Goal: Information Seeking & Learning: Learn about a topic

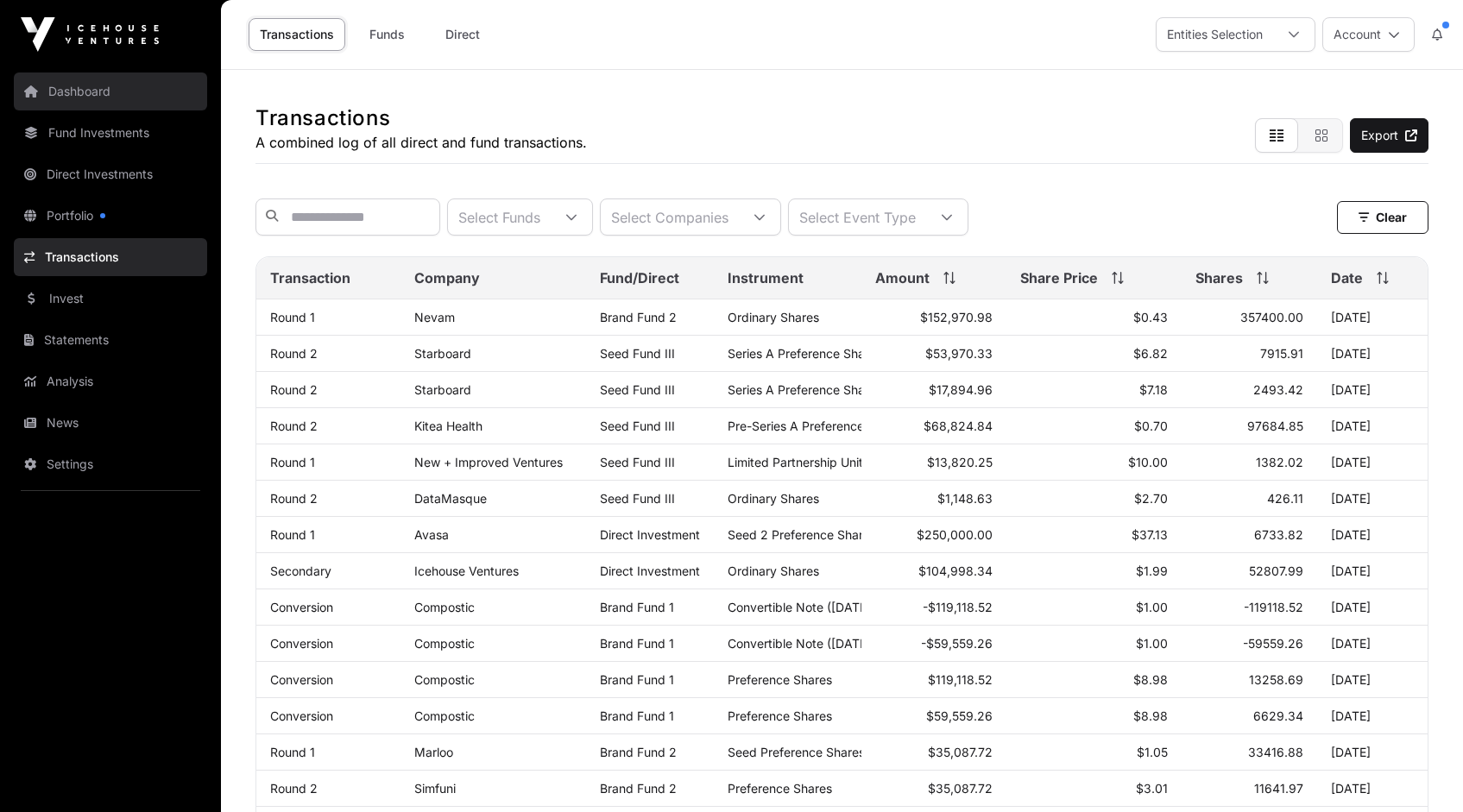
click at [89, 95] on link "Dashboard" at bounding box center [110, 91] width 194 height 38
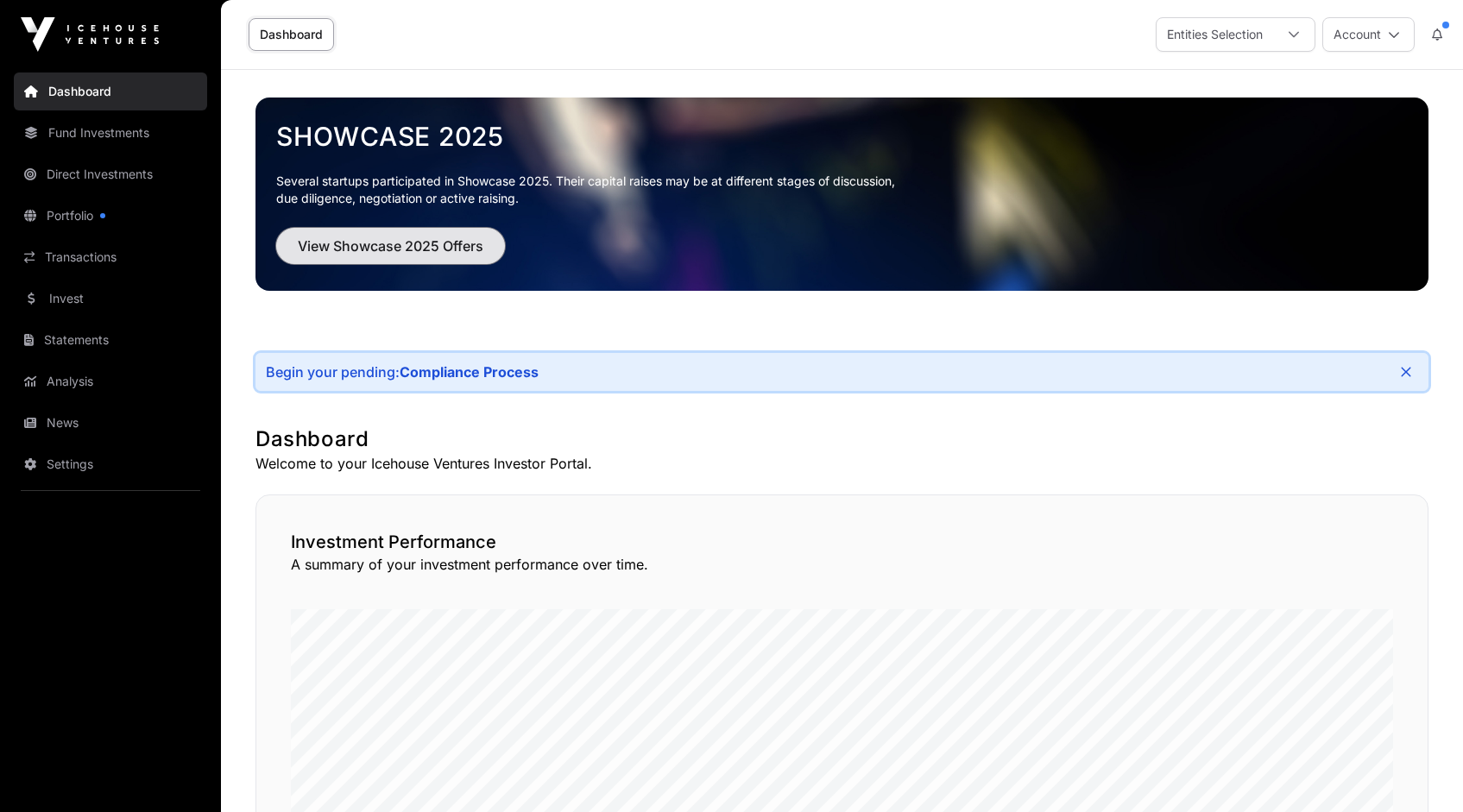
click at [390, 251] on span "View Showcase 2025 Offers" at bounding box center [390, 246] width 185 height 21
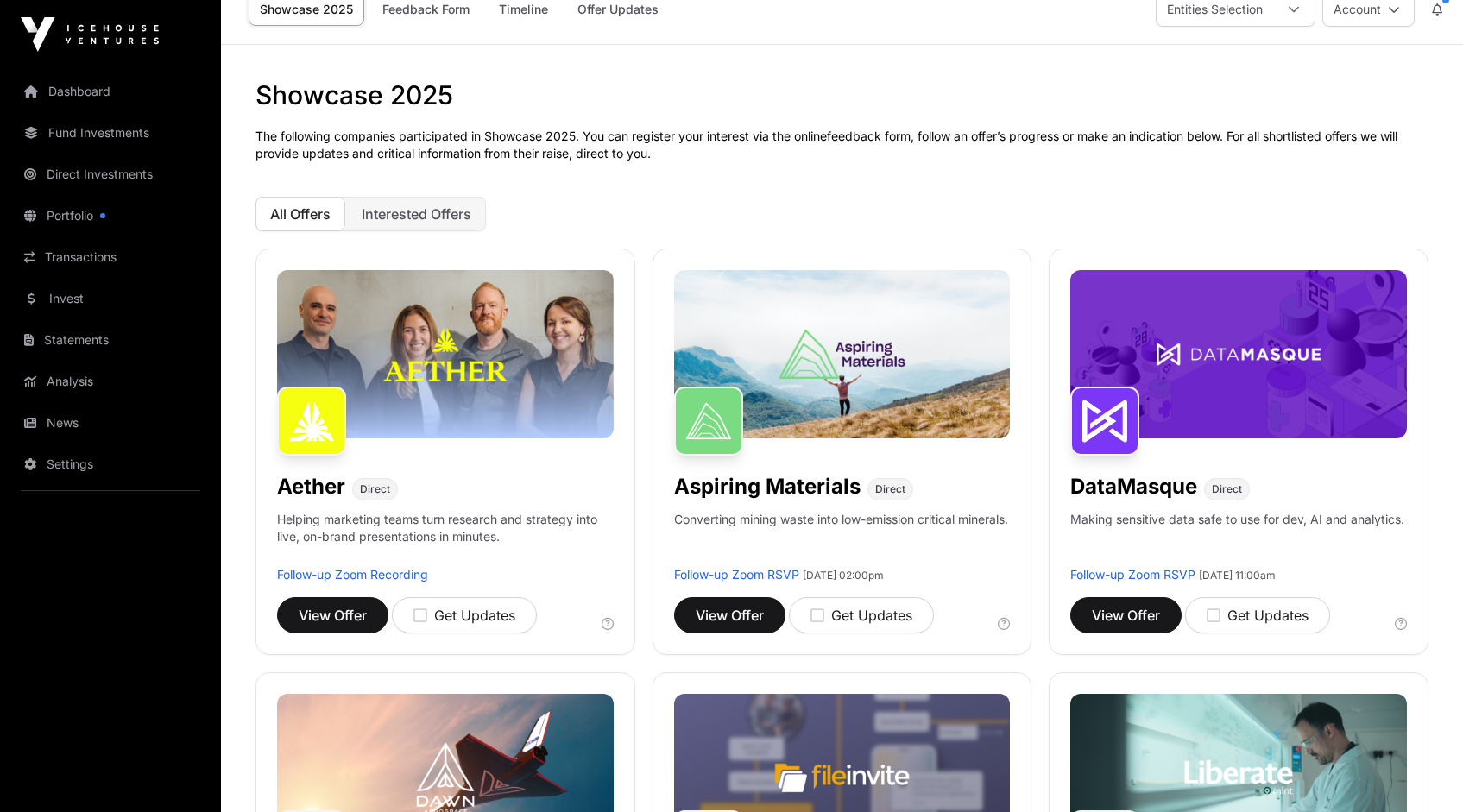
scroll to position [37, 0]
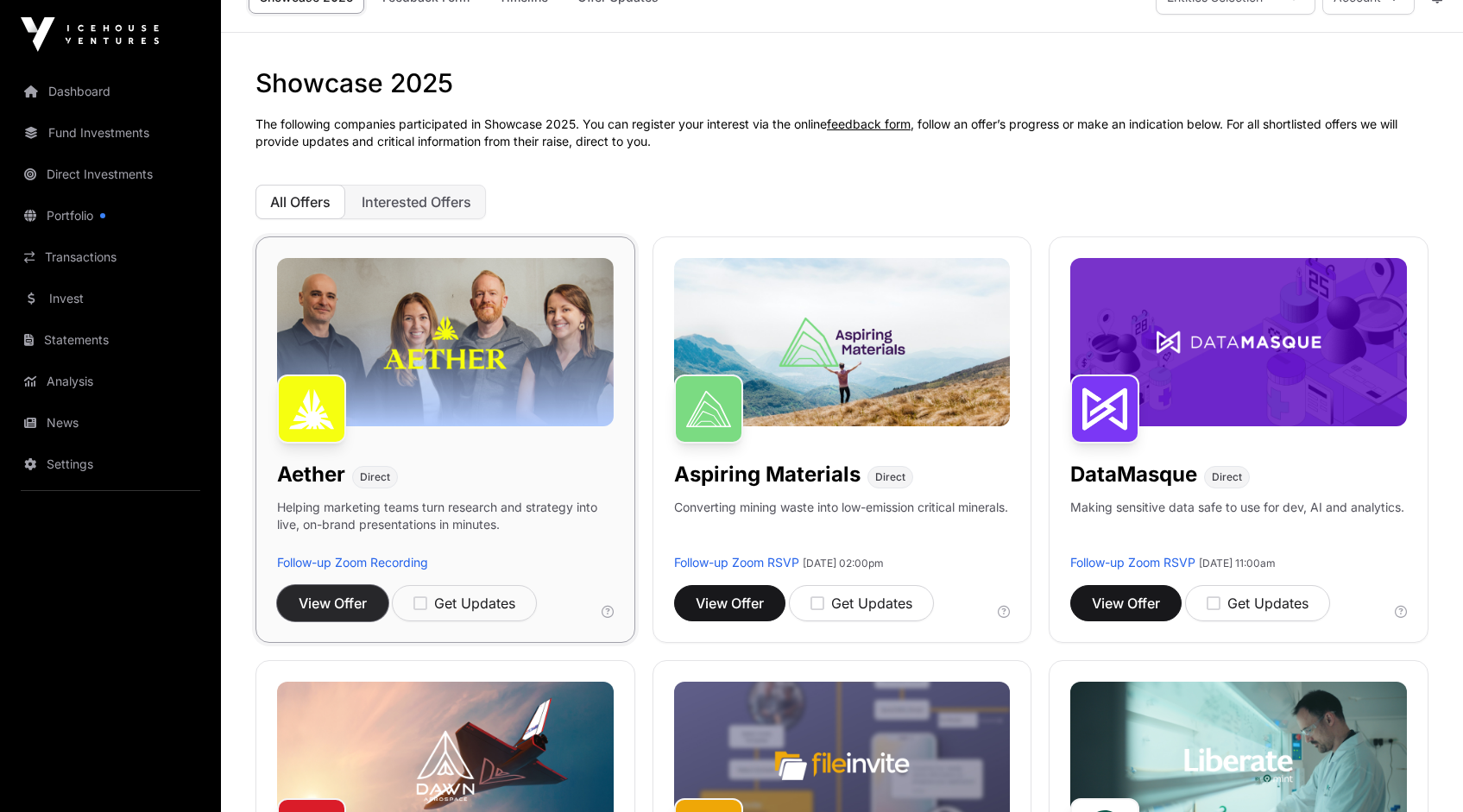
click at [330, 601] on span "View Offer" at bounding box center [332, 602] width 68 height 21
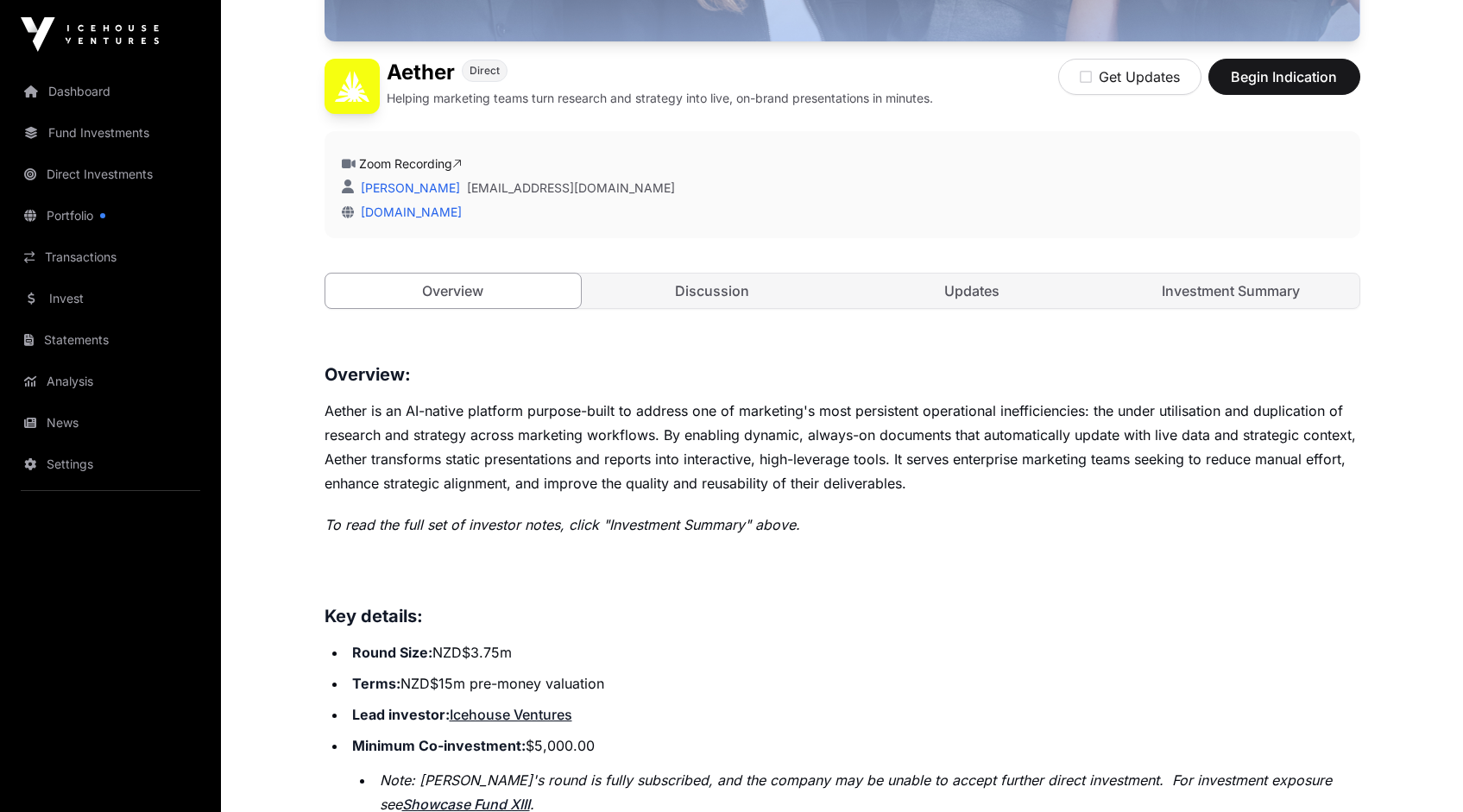
scroll to position [419, 0]
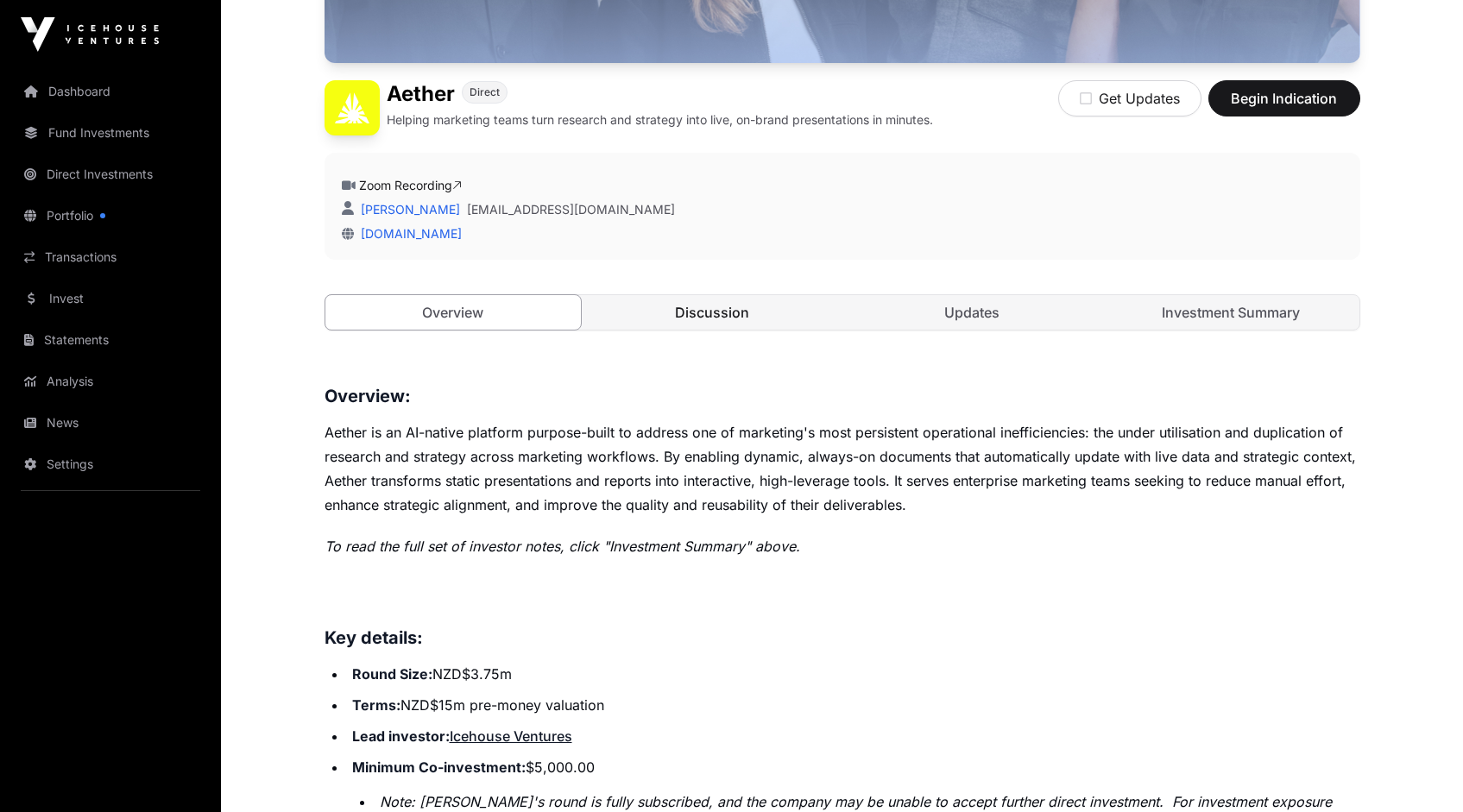
click at [710, 319] on link "Discussion" at bounding box center [712, 312] width 256 height 35
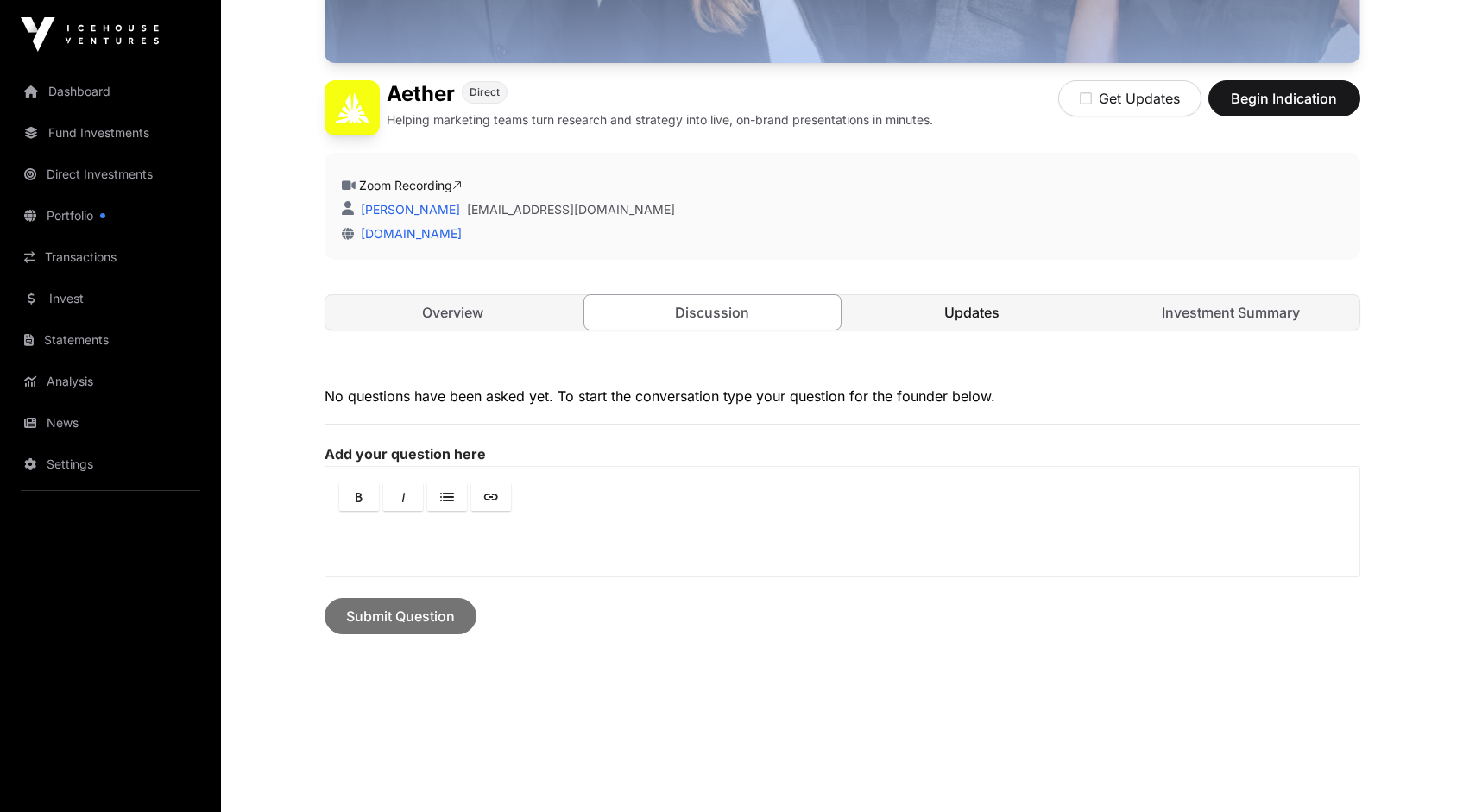
click at [958, 308] on link "Updates" at bounding box center [973, 312] width 256 height 35
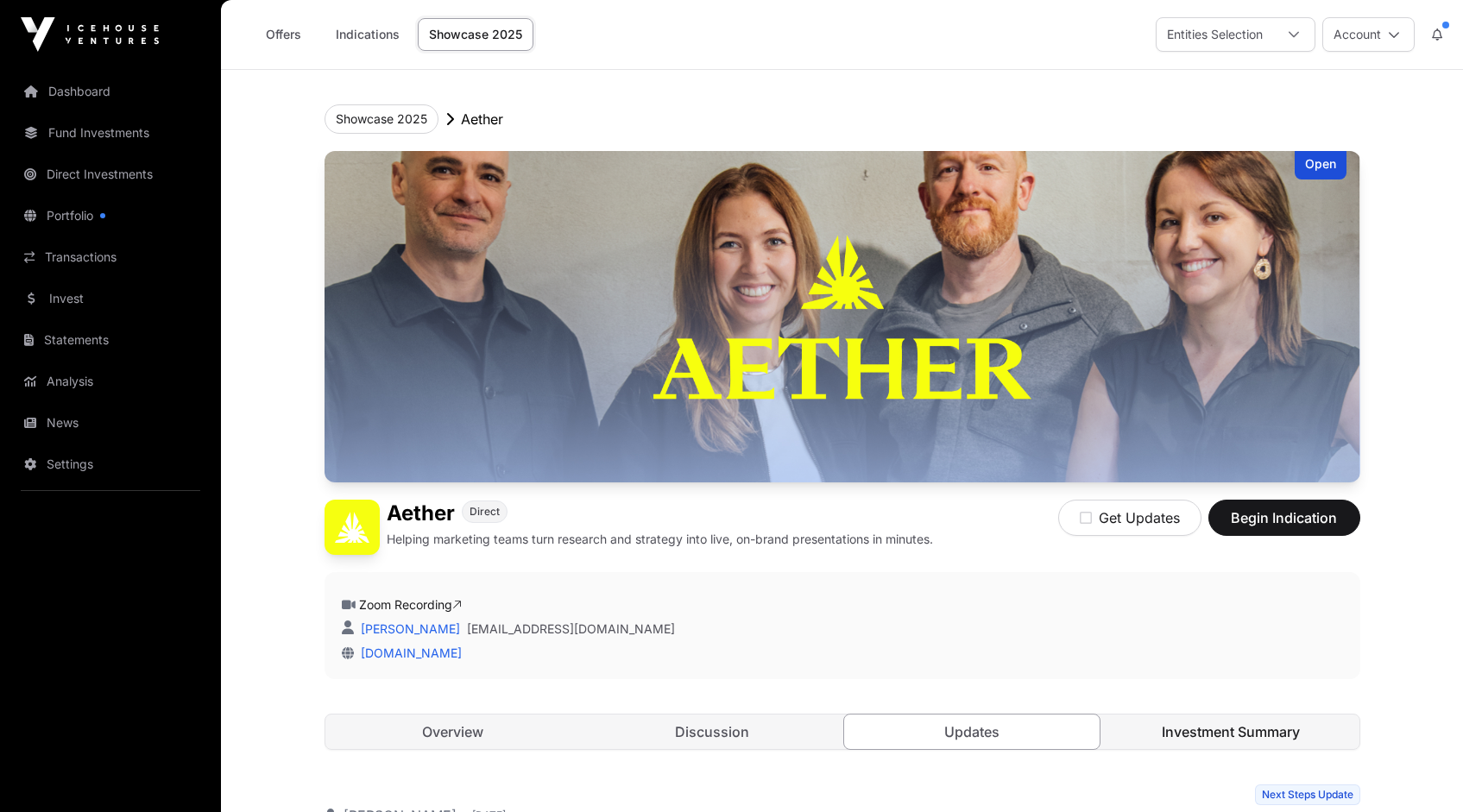
click at [1232, 735] on link "Investment Summary" at bounding box center [1231, 731] width 256 height 35
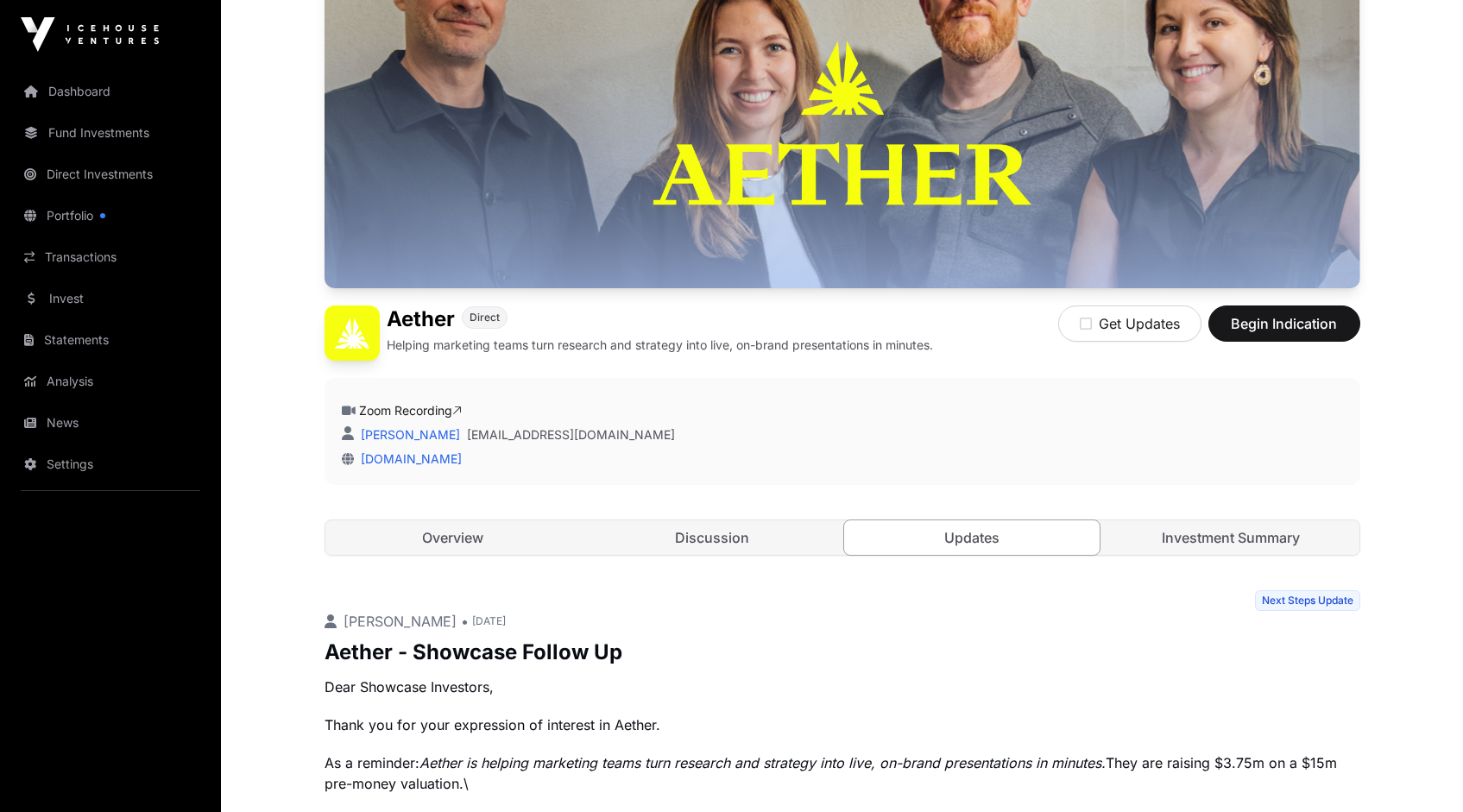
scroll to position [493, 0]
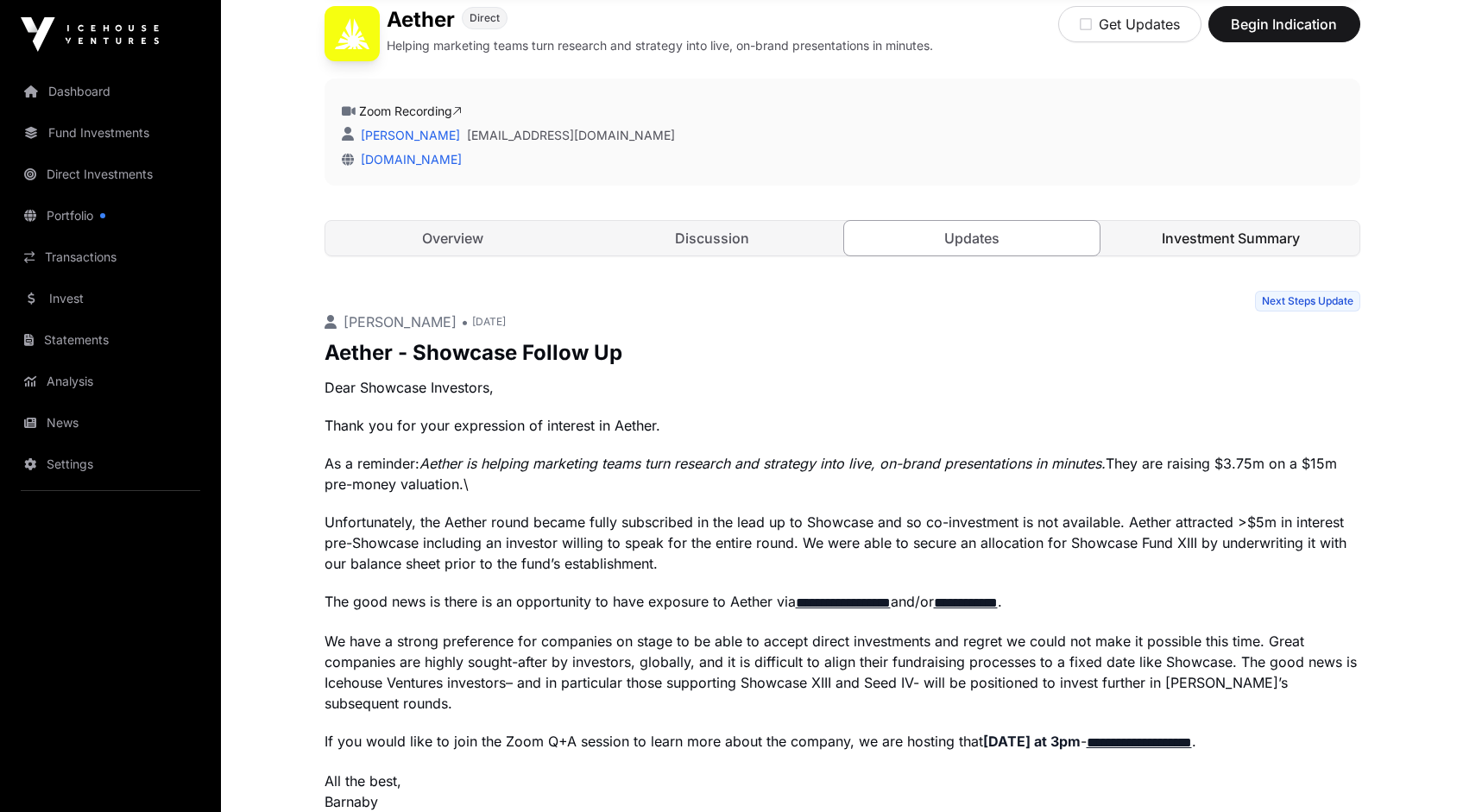
click at [1220, 244] on link "Investment Summary" at bounding box center [1231, 238] width 256 height 35
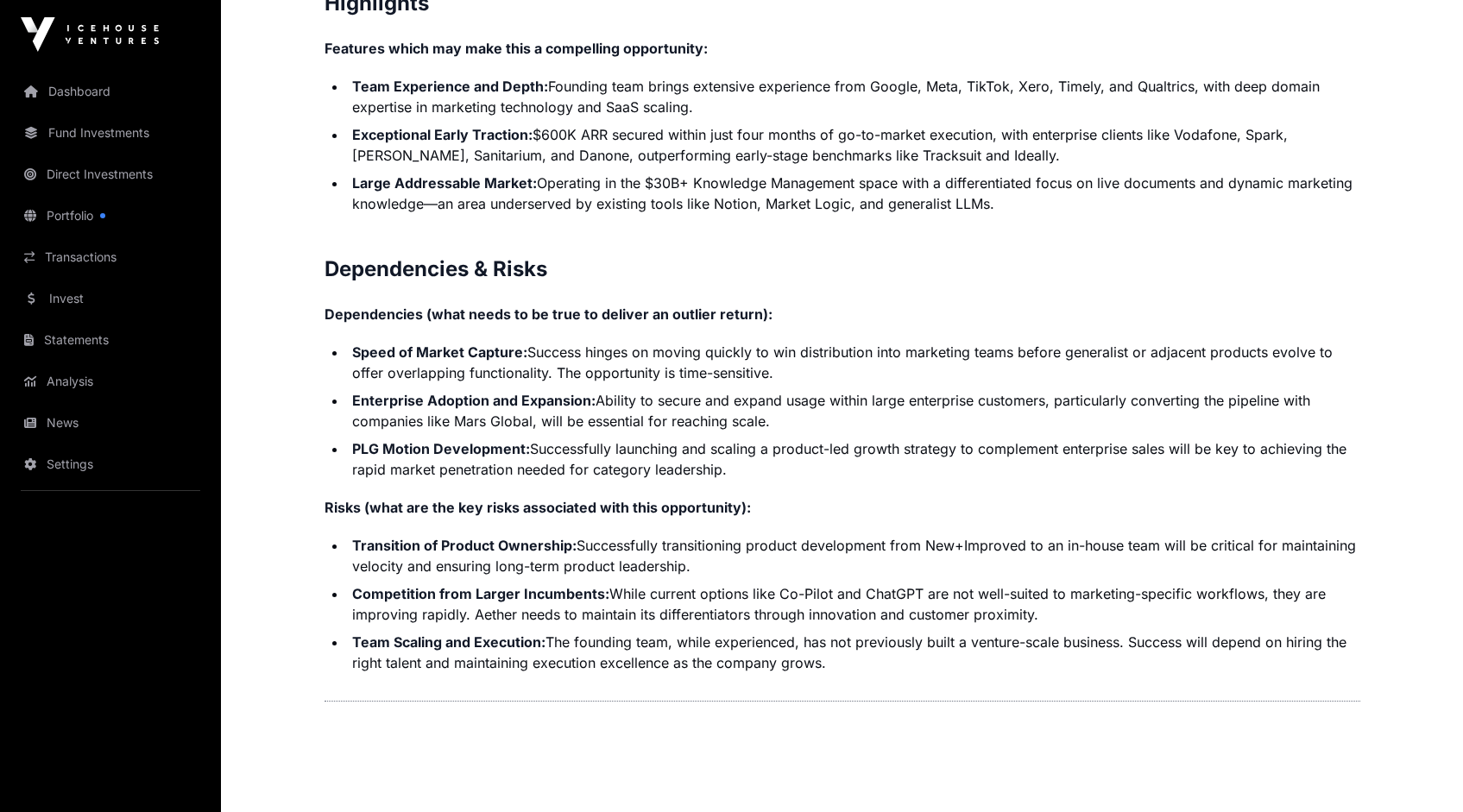
scroll to position [3653, 0]
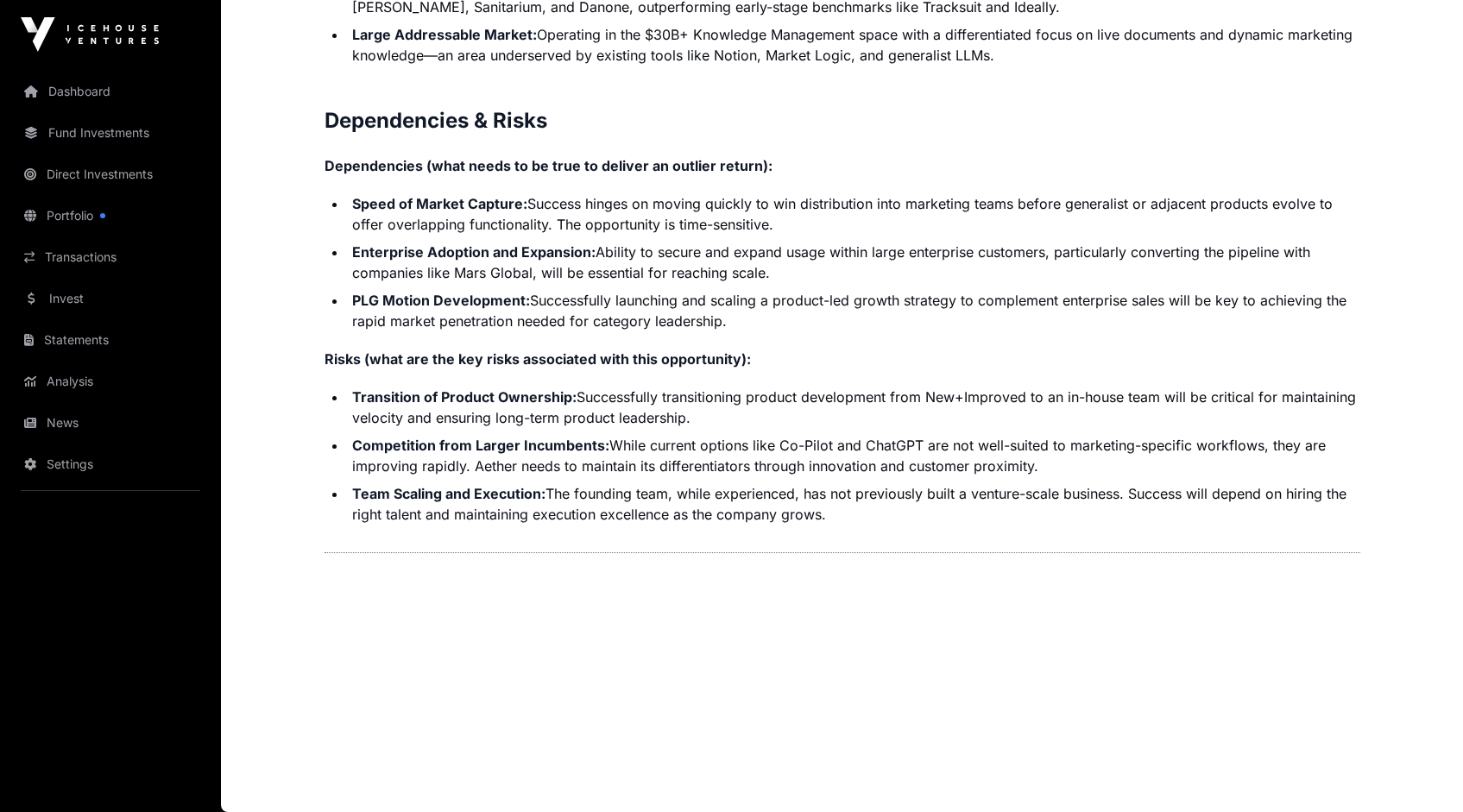
drag, startPoint x: 323, startPoint y: 250, endPoint x: 772, endPoint y: 846, distance: 746.2
copy div "Aether - Investment Summary This investment summary is a private communication …"
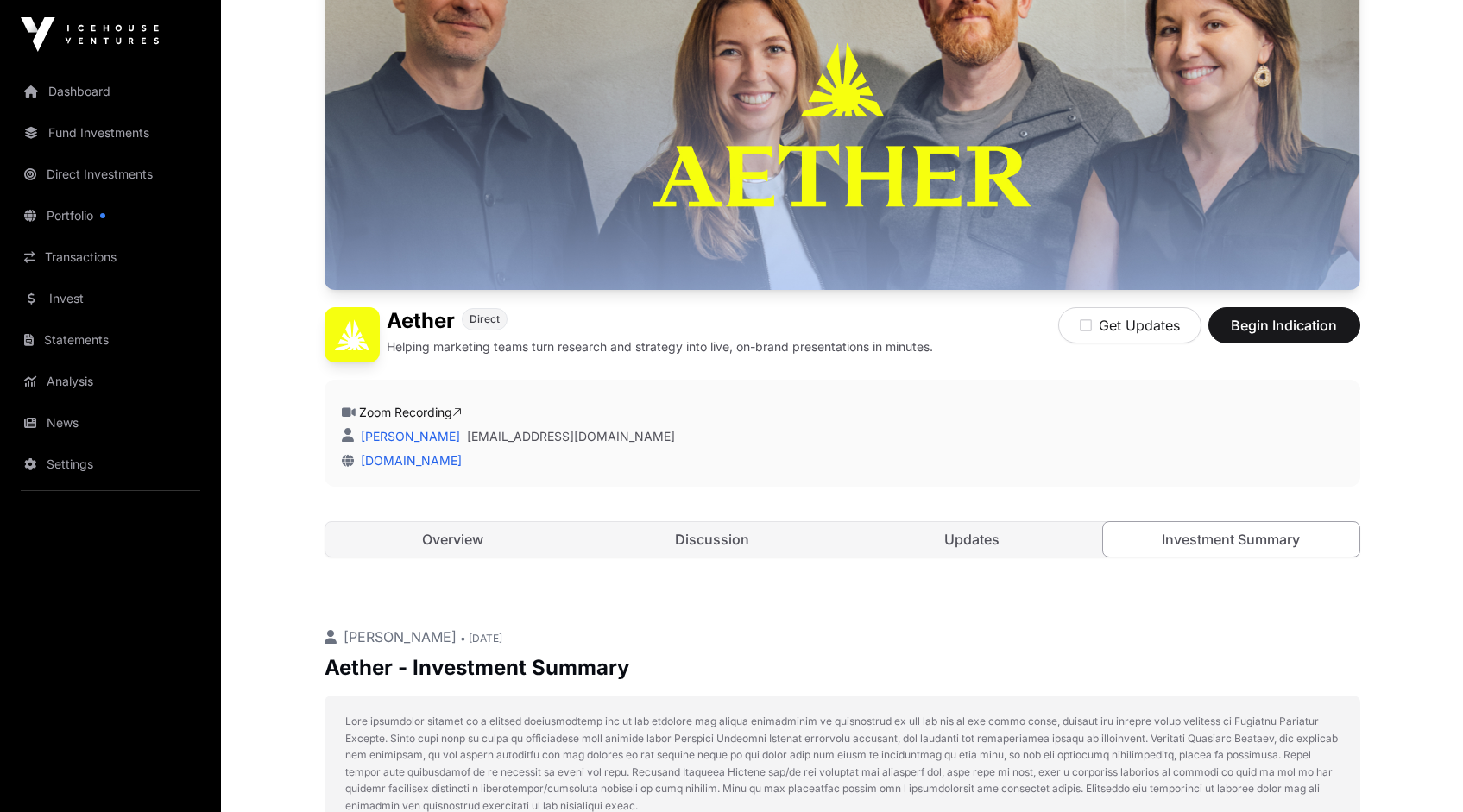
scroll to position [0, 0]
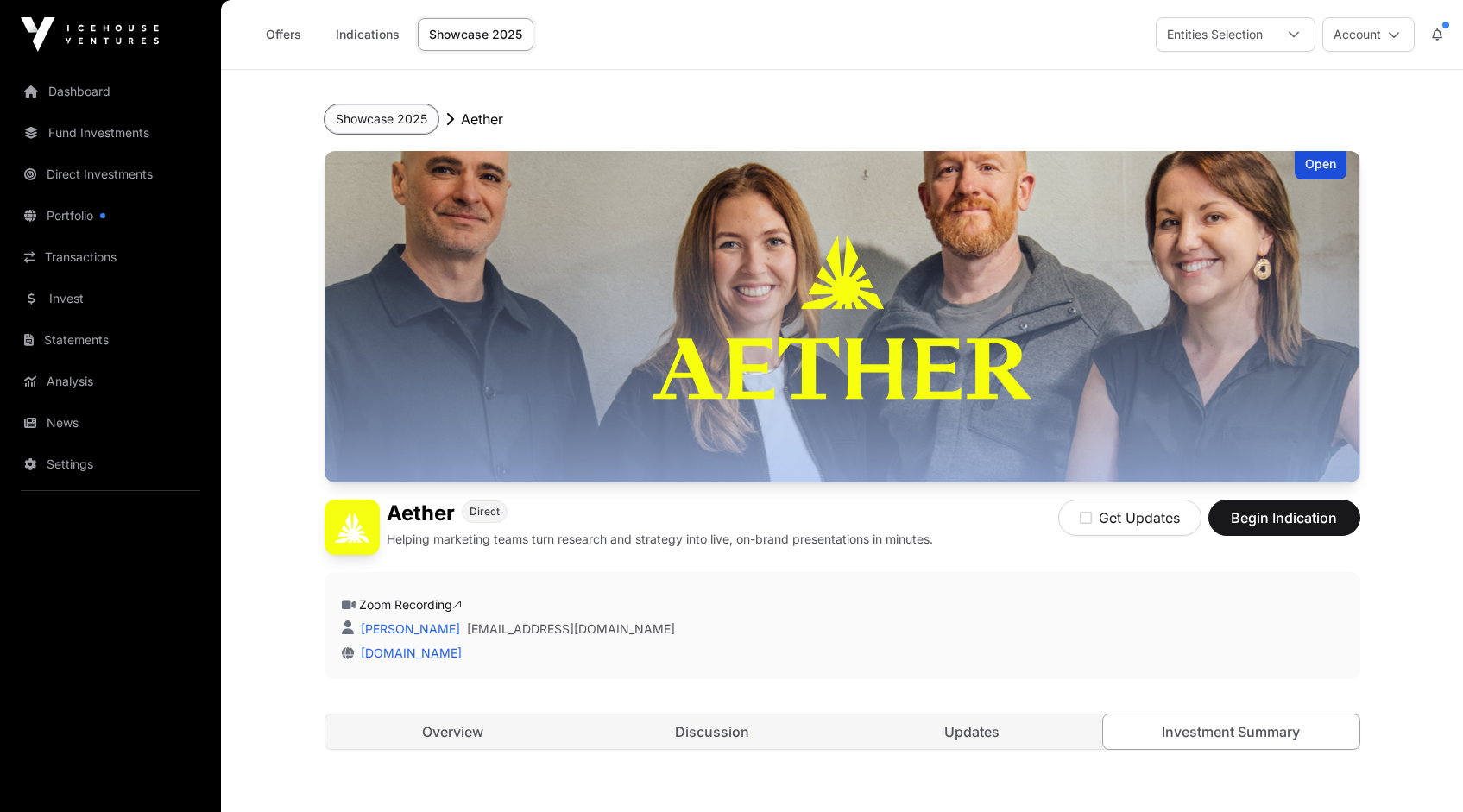
click at [402, 124] on button "Showcase 2025" at bounding box center [382, 119] width 114 height 29
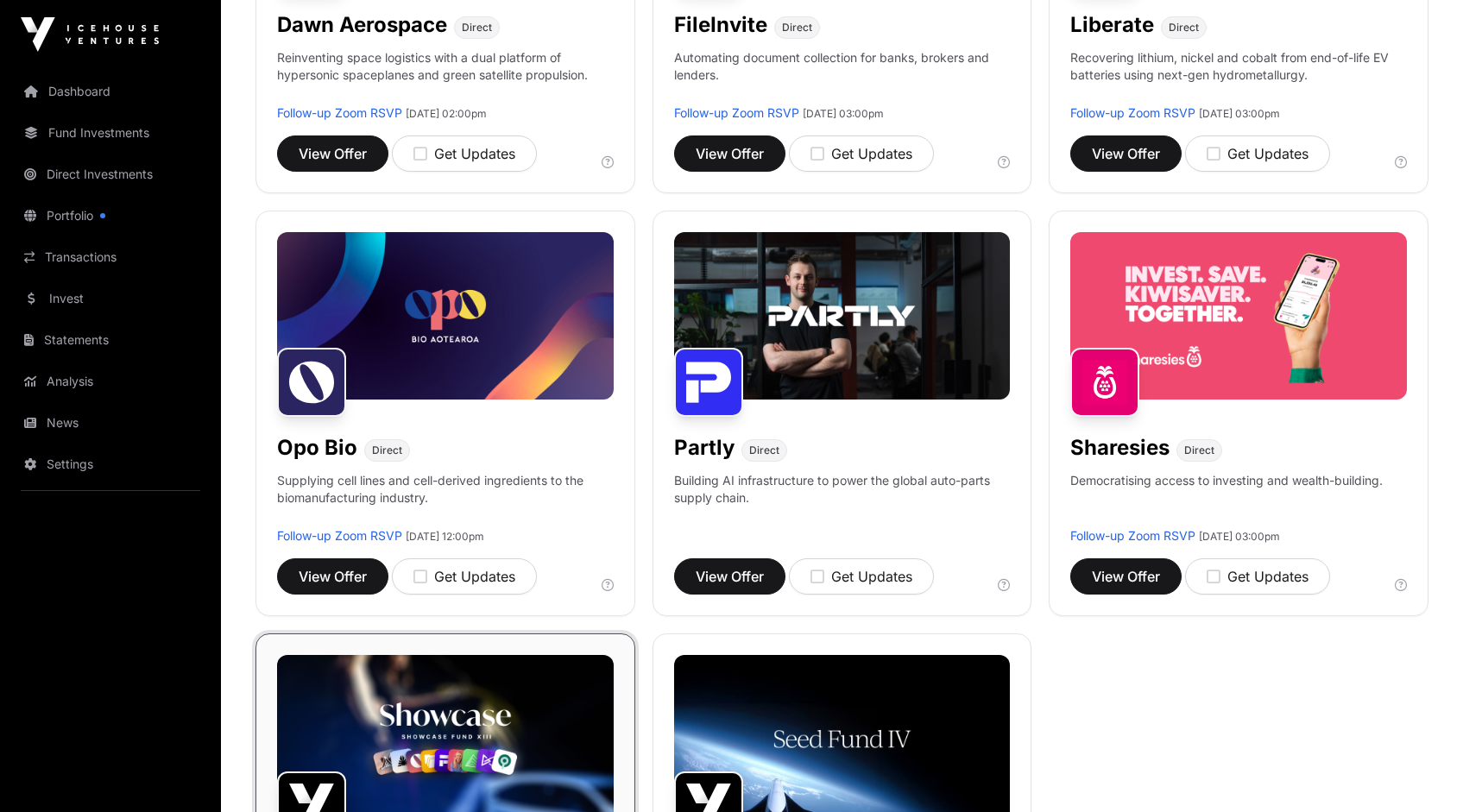
scroll to position [913, 0]
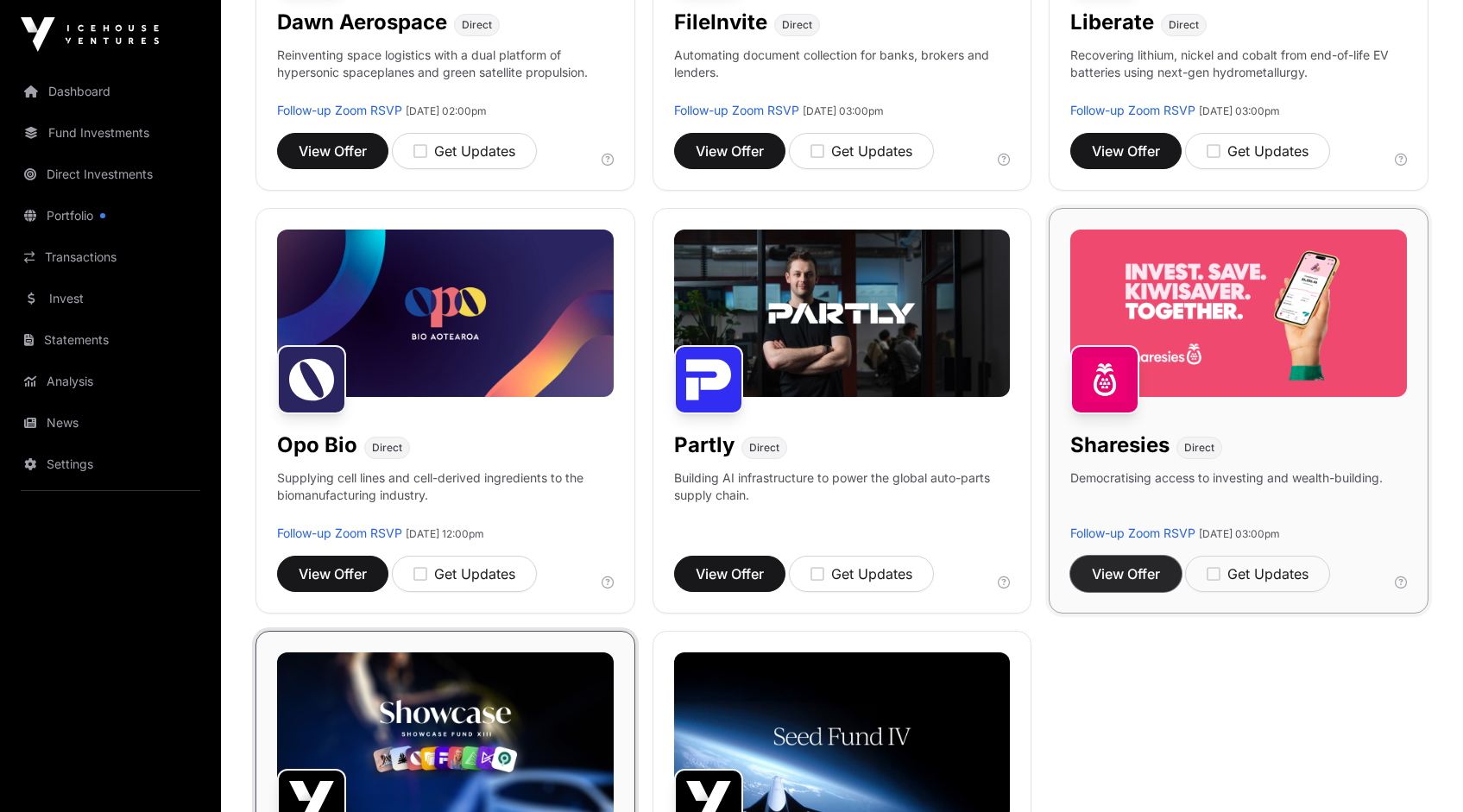
click at [1132, 573] on span "View Offer" at bounding box center [1125, 573] width 68 height 21
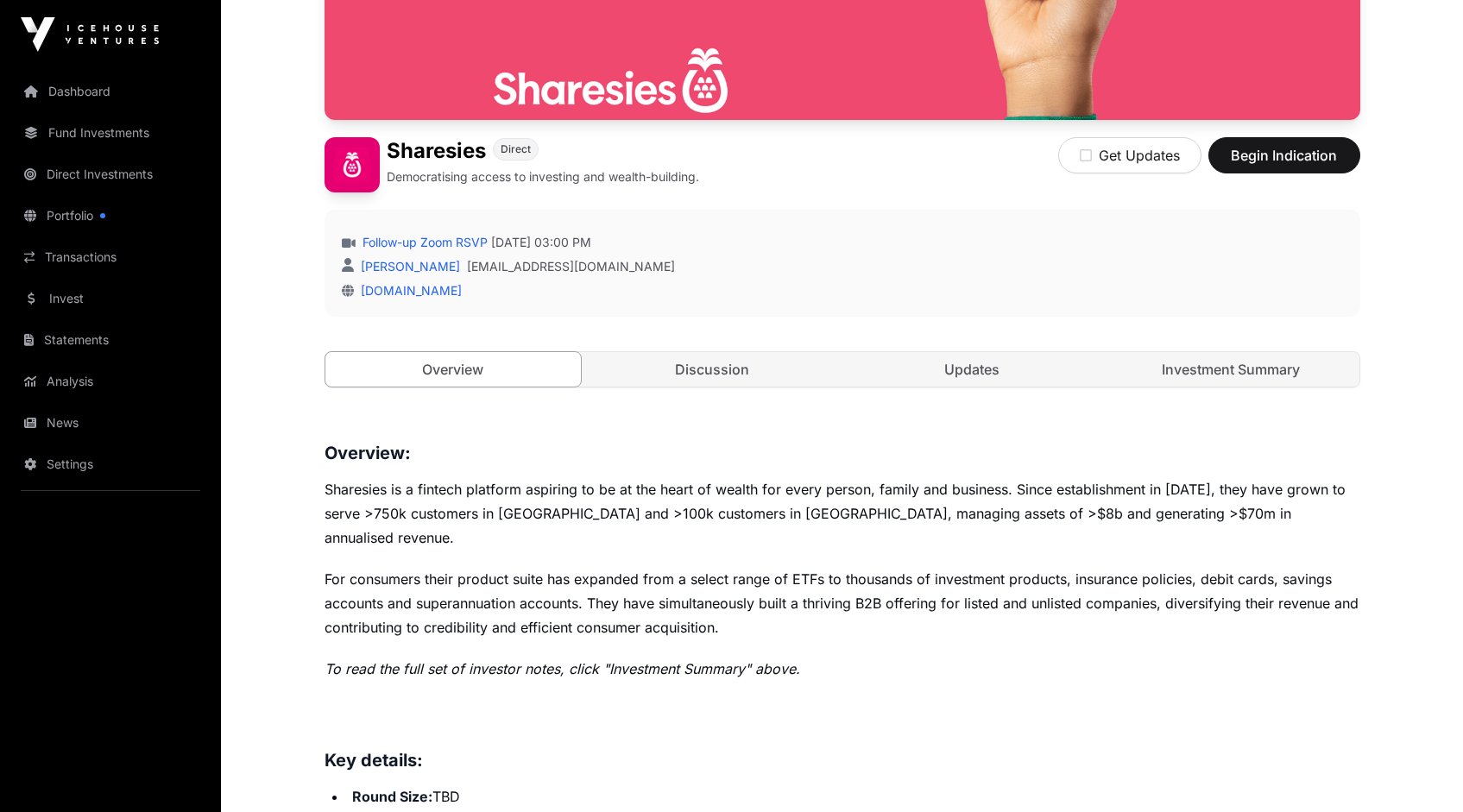
scroll to position [380, 0]
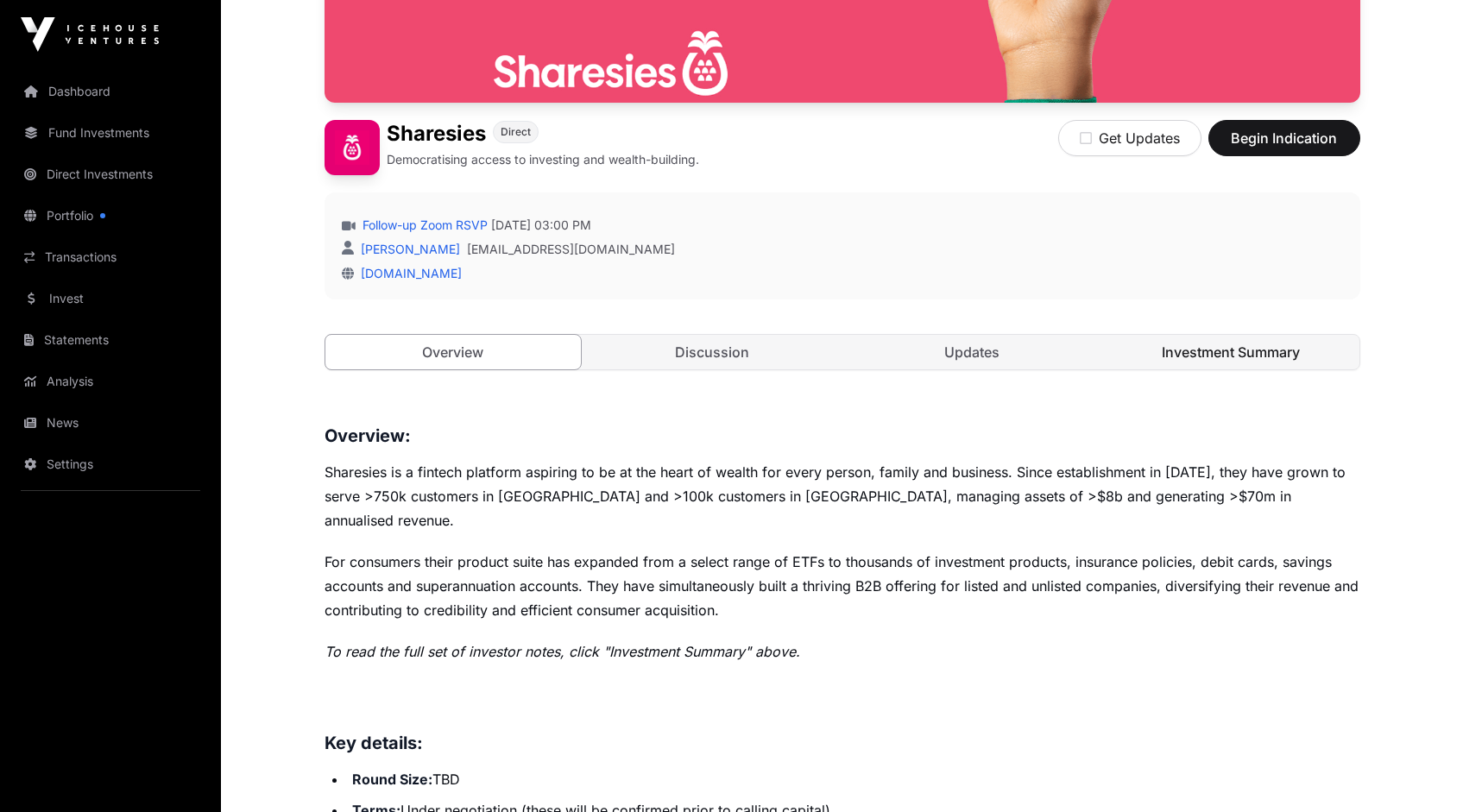
click at [1228, 354] on link "Investment Summary" at bounding box center [1231, 352] width 256 height 35
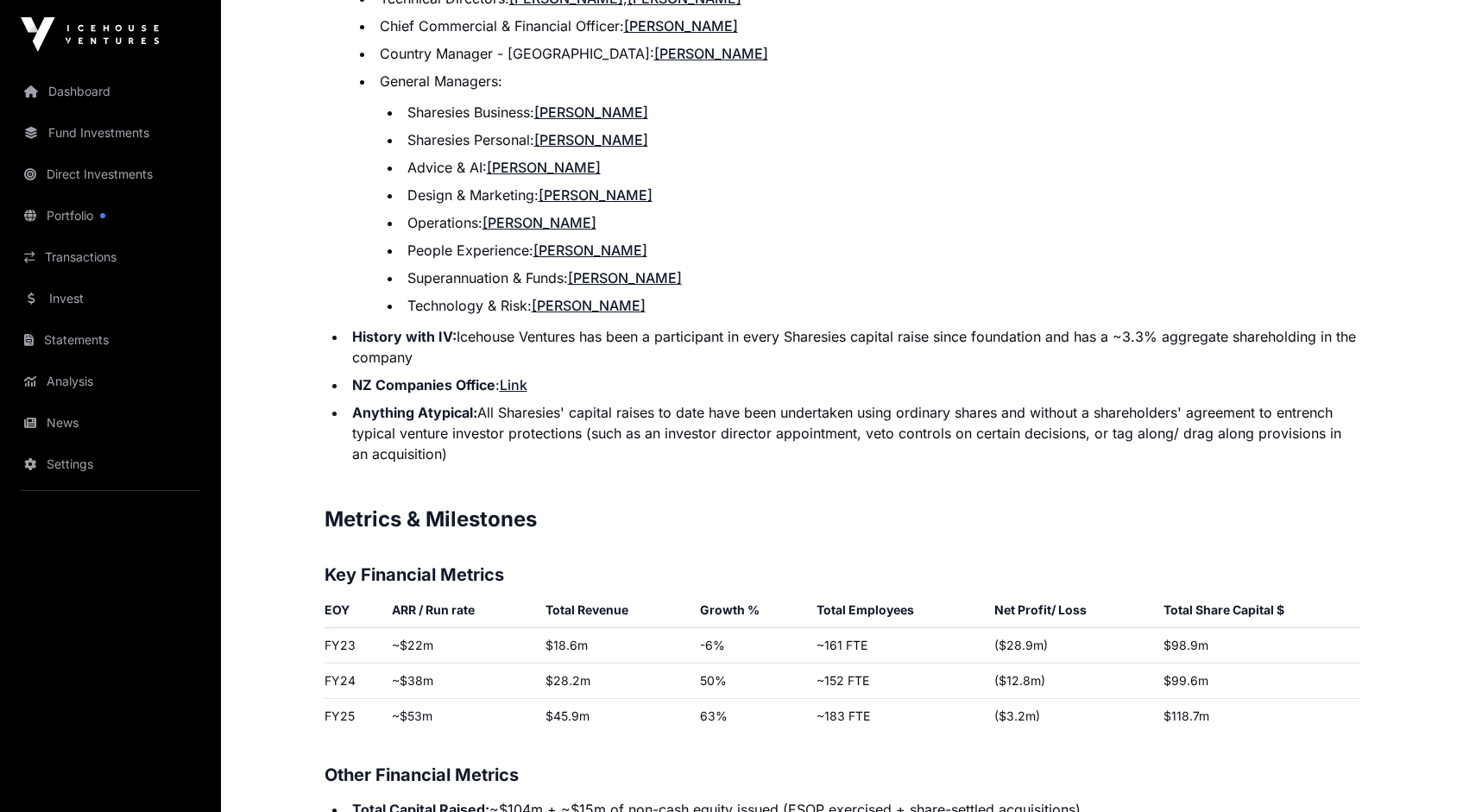
scroll to position [2539, 0]
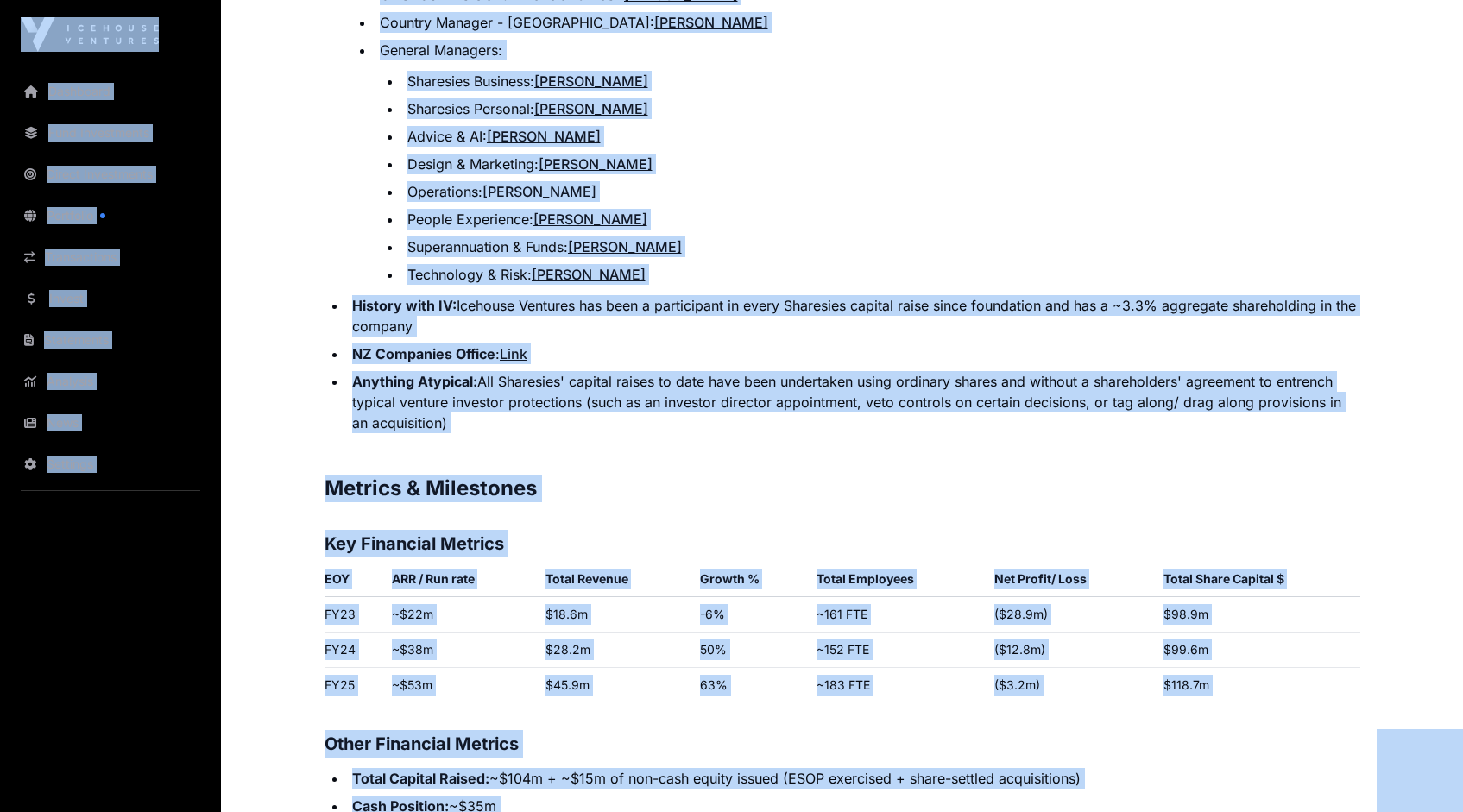
click at [352, 196] on ul "Executive Directors/ 3EOs: Brooke Roberts , Leighton Roberts , Sonya Williams T…" at bounding box center [856, 107] width 1008 height 355
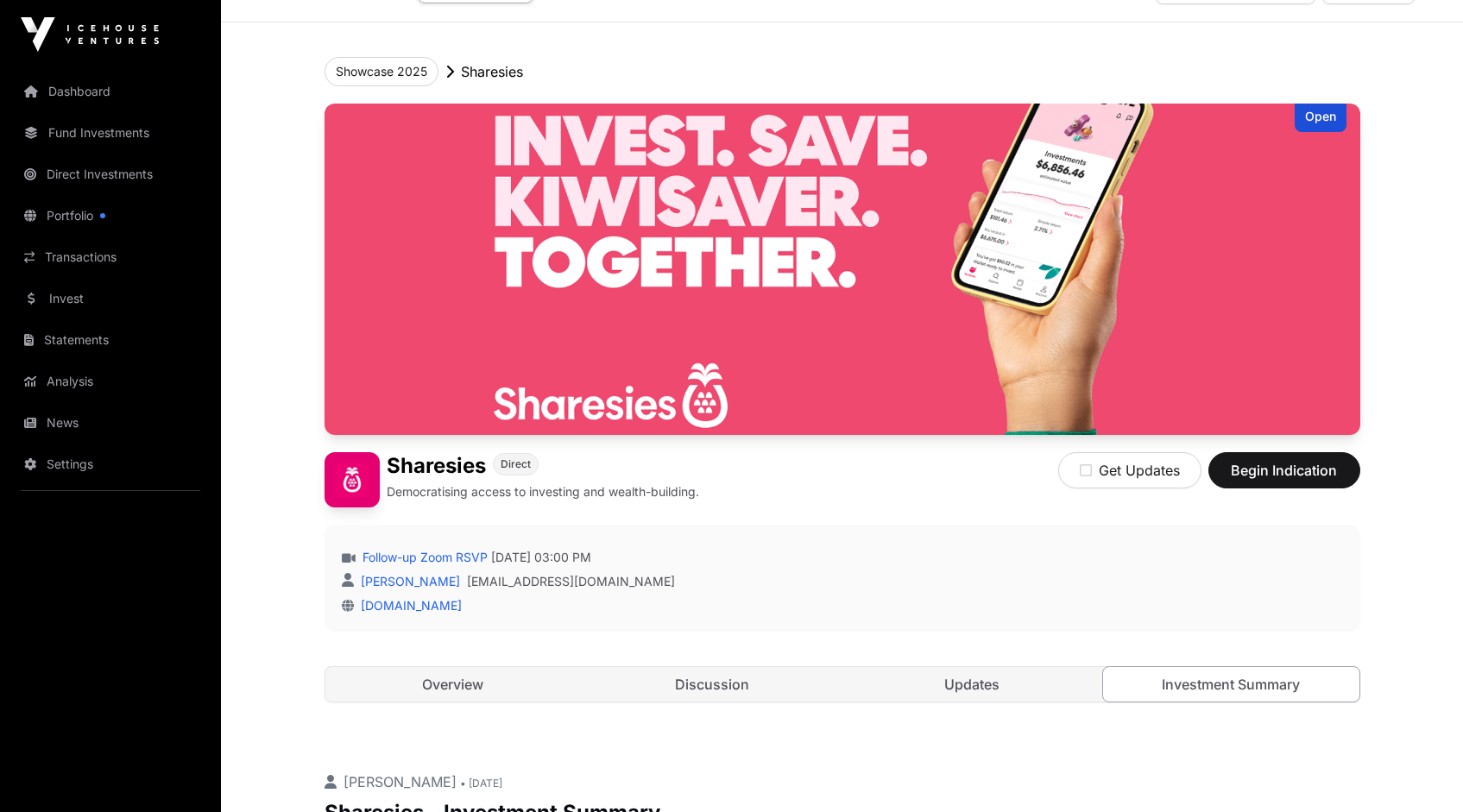
scroll to position [0, 0]
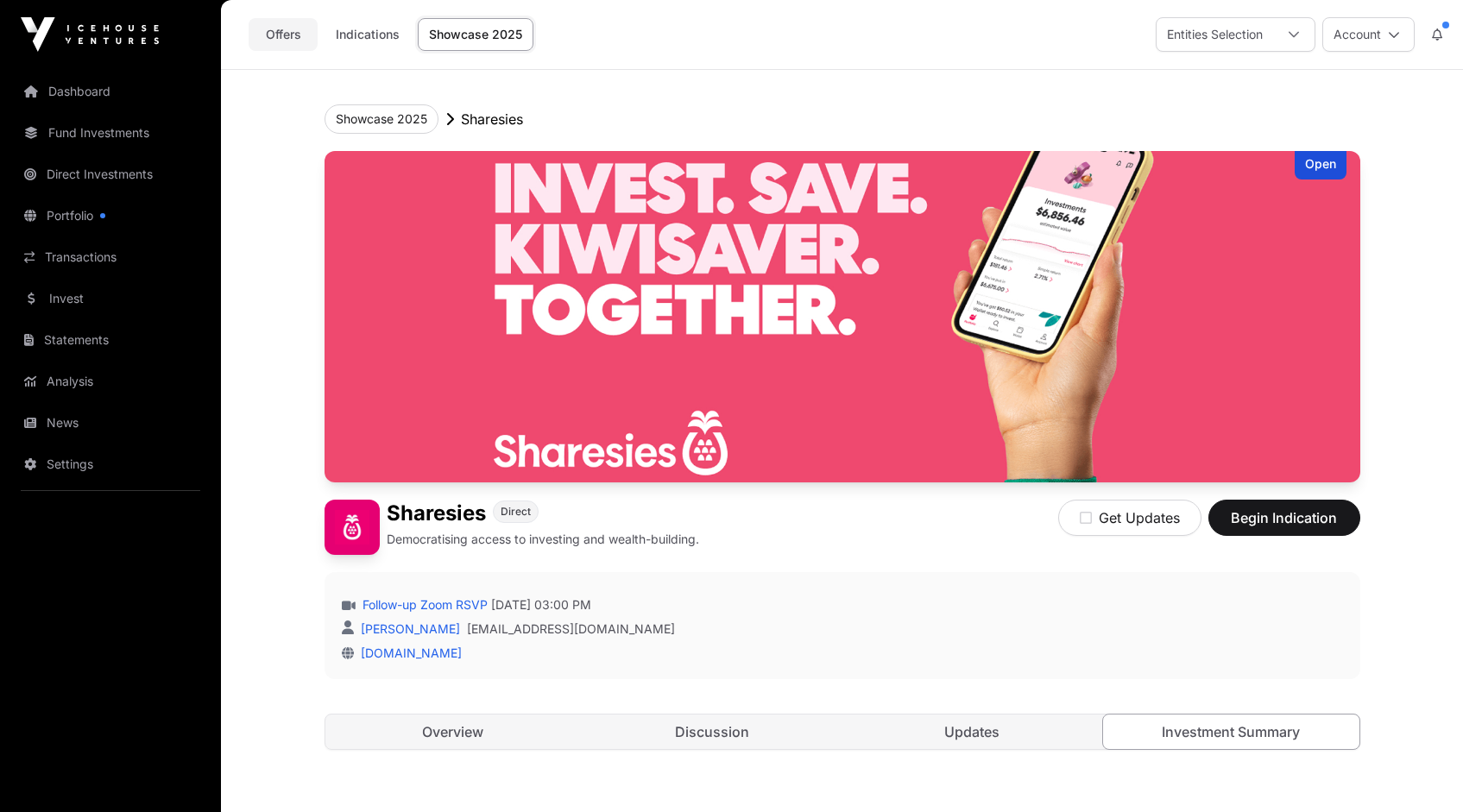
click at [273, 35] on link "Offers" at bounding box center [284, 34] width 69 height 33
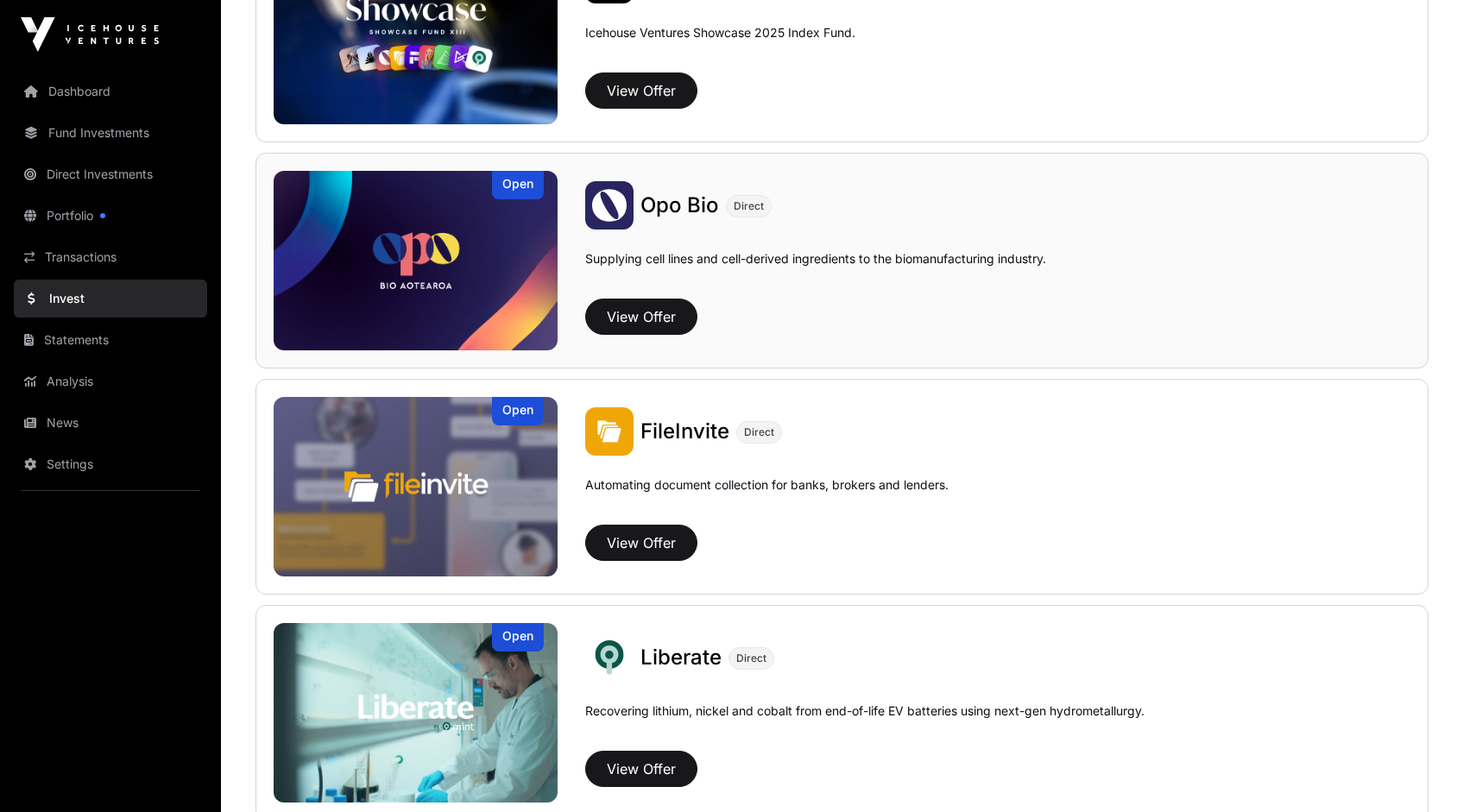
scroll to position [748, 0]
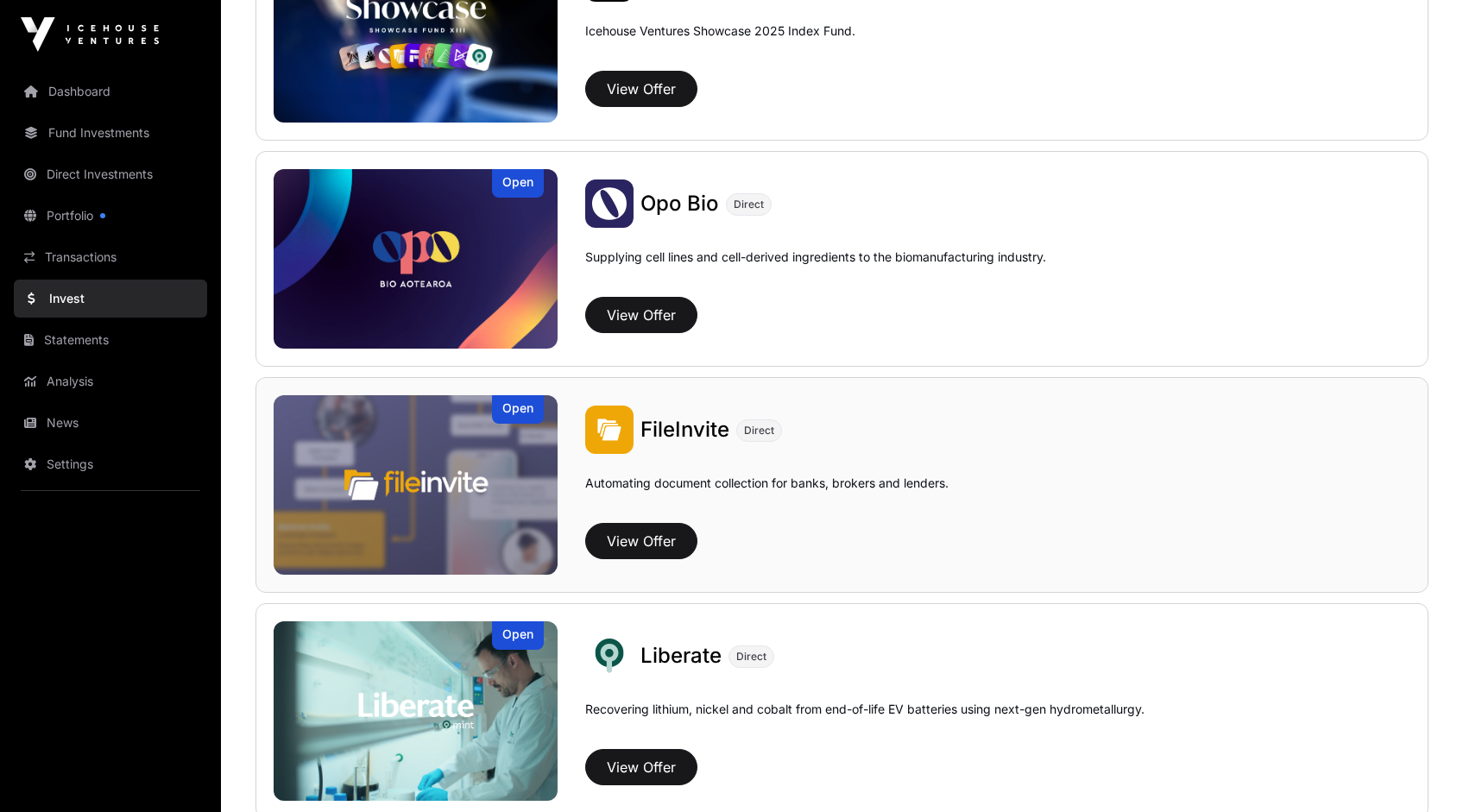
click at [479, 453] on img at bounding box center [415, 485] width 284 height 180
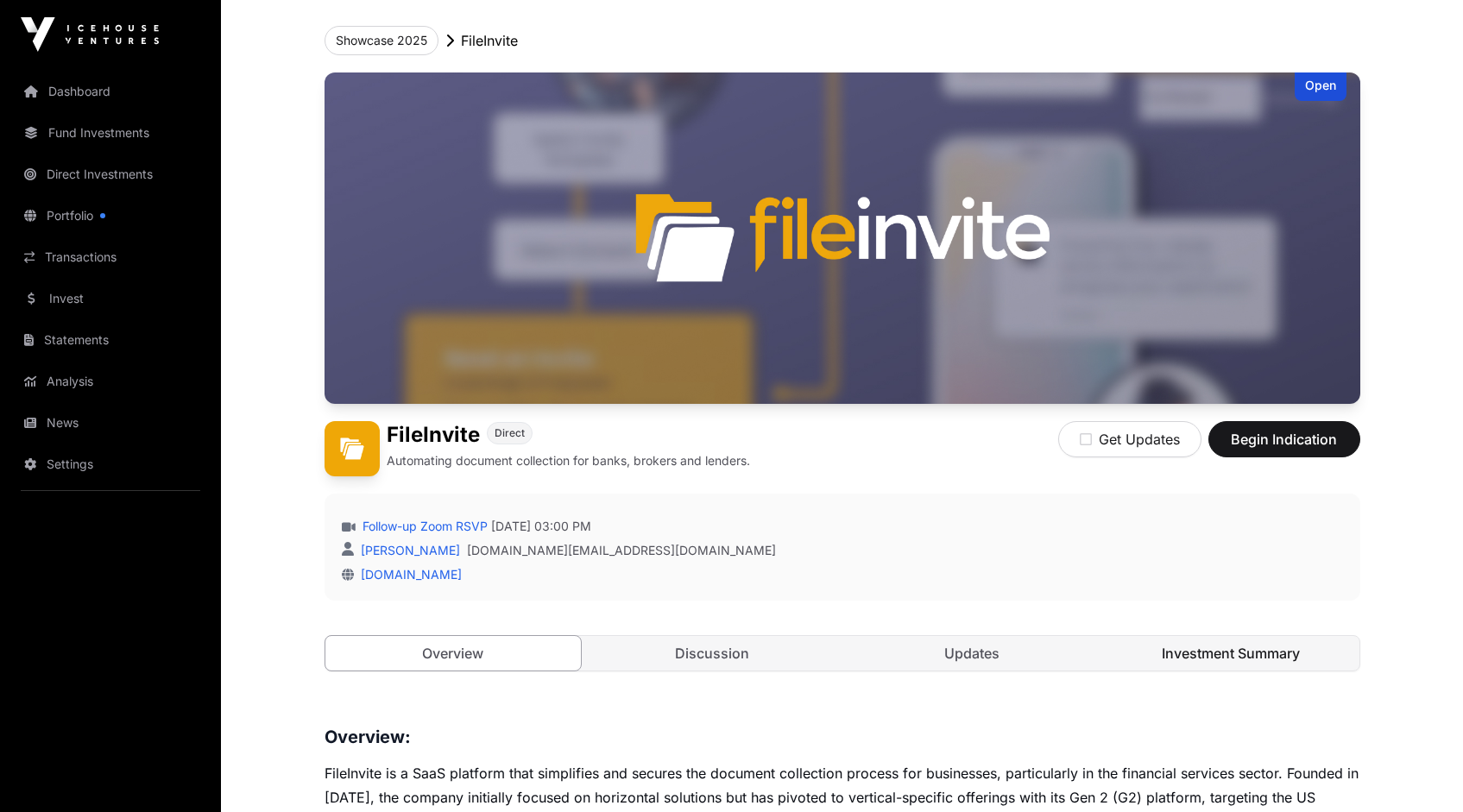
scroll to position [81, 0]
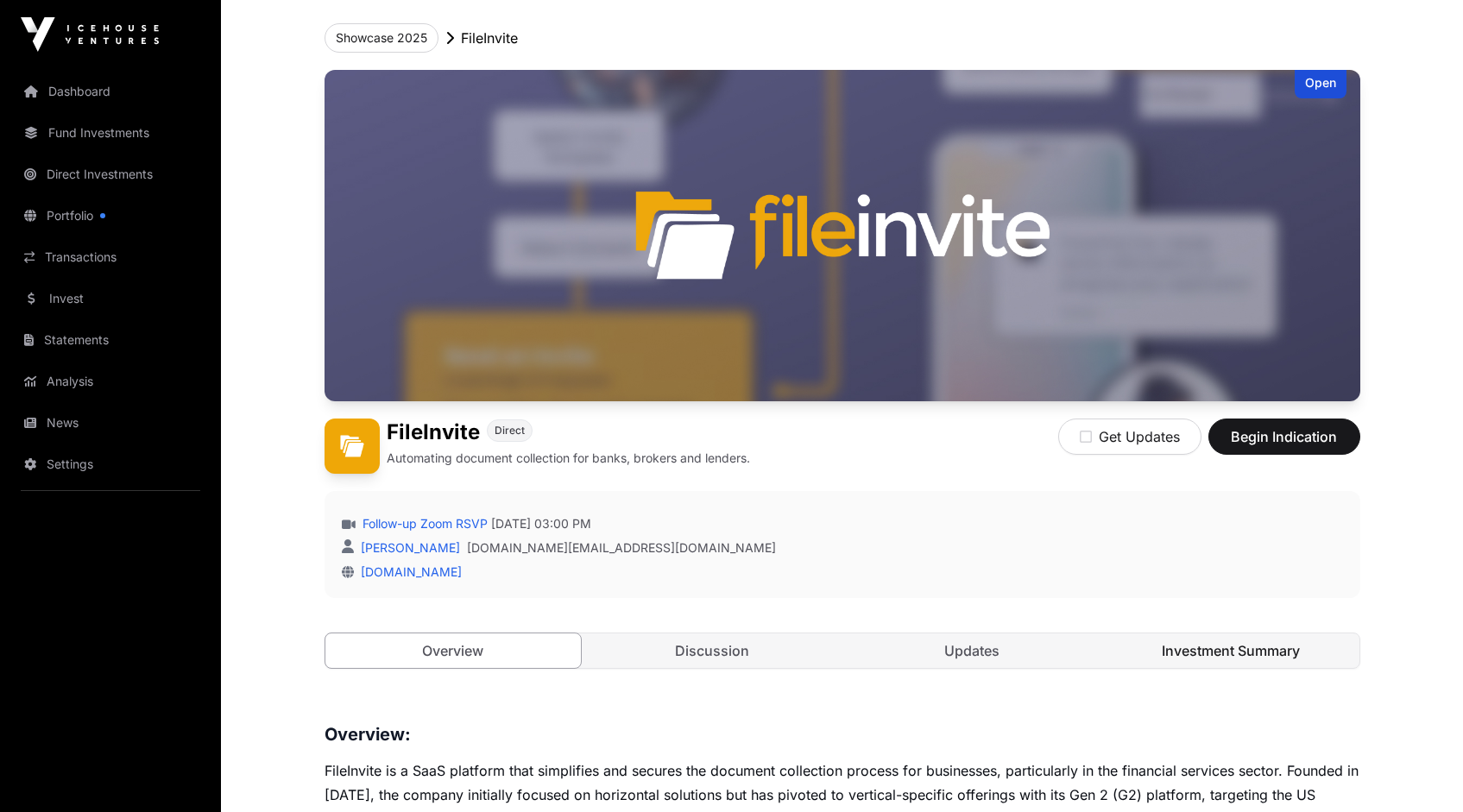
click at [1235, 648] on link "Investment Summary" at bounding box center [1231, 650] width 256 height 35
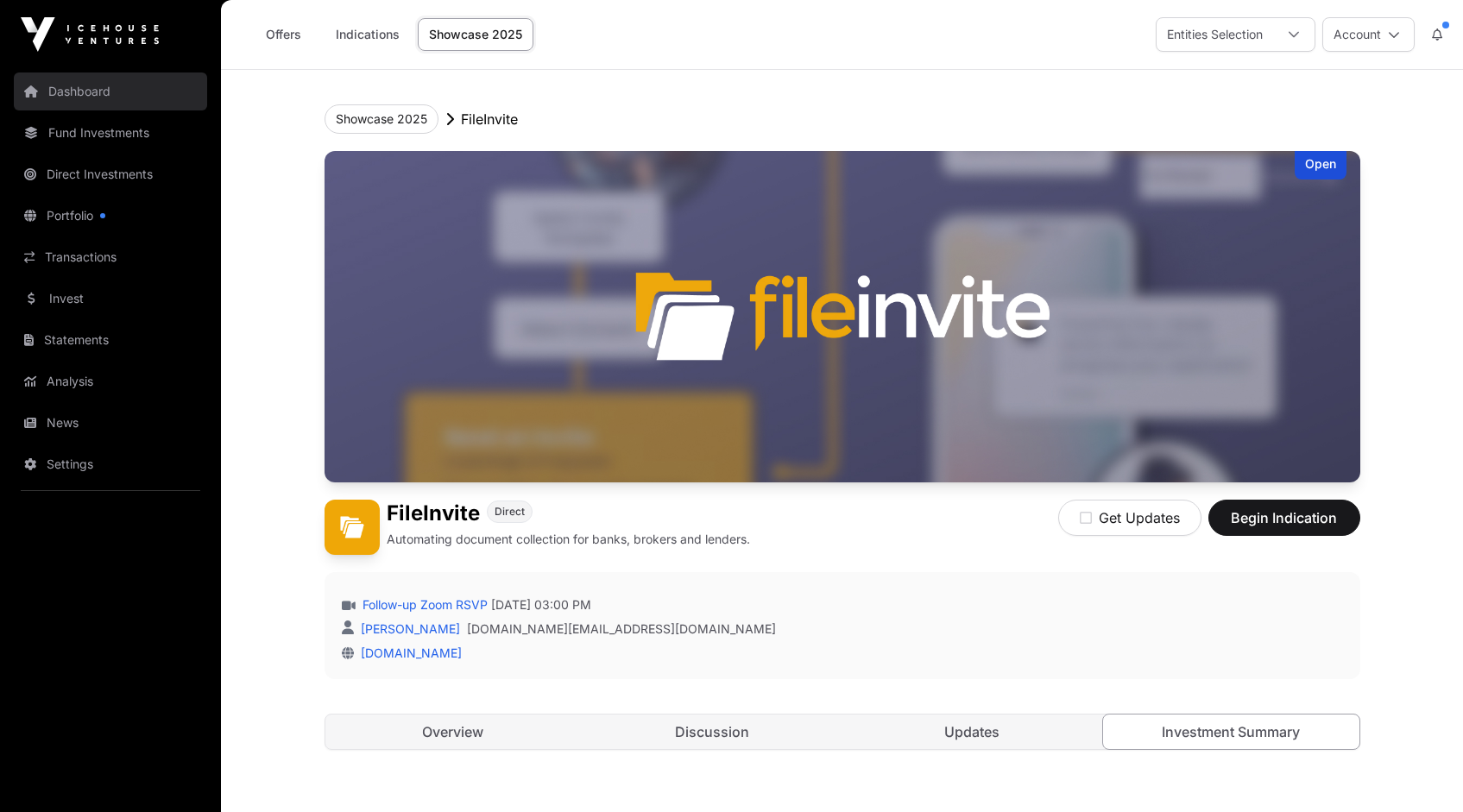
click at [78, 91] on link "Dashboard" at bounding box center [110, 91] width 194 height 38
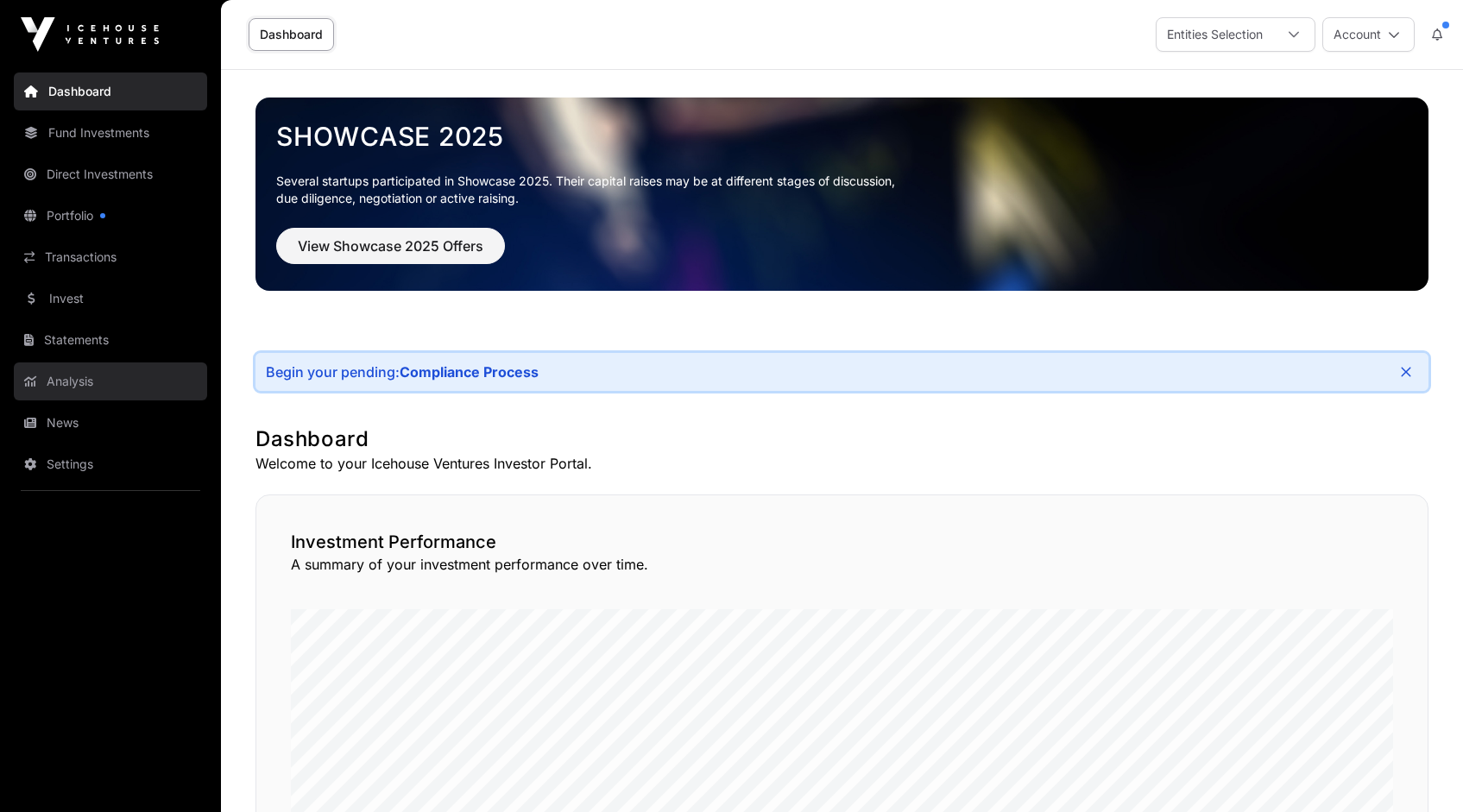
click at [68, 384] on link "Analysis" at bounding box center [110, 381] width 194 height 38
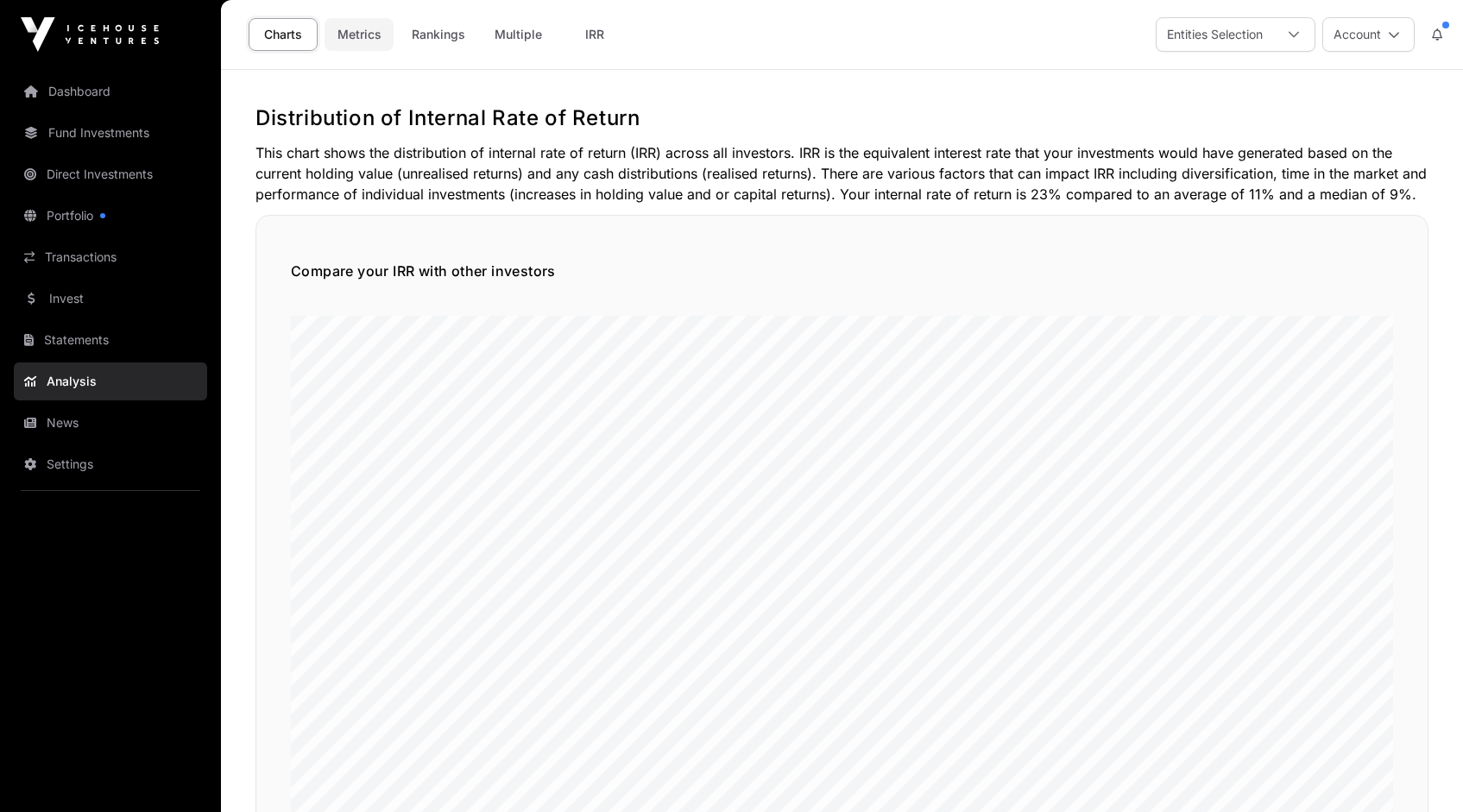
click at [364, 27] on link "Metrics" at bounding box center [359, 34] width 69 height 33
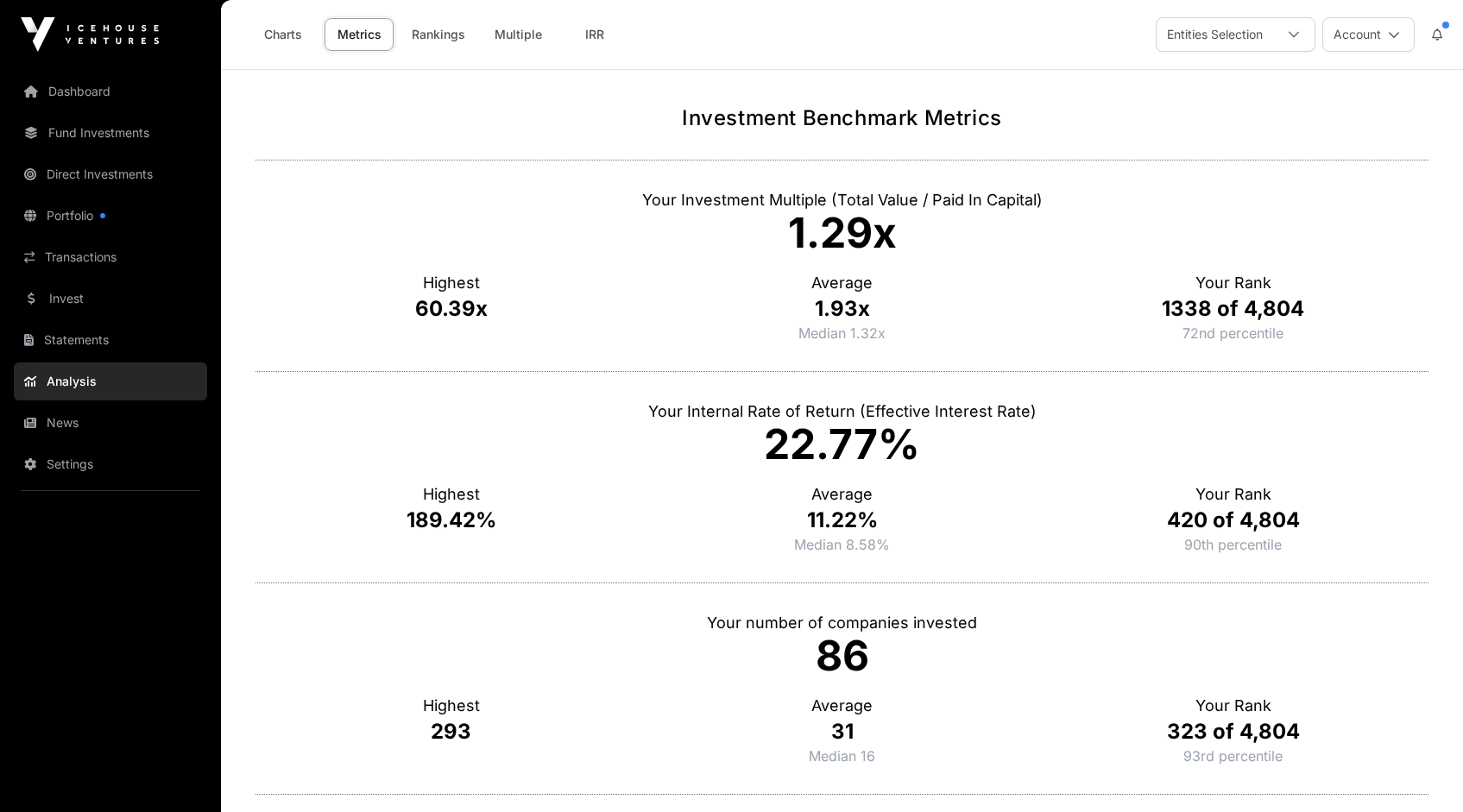
click at [434, 36] on link "Rankings" at bounding box center [438, 34] width 76 height 33
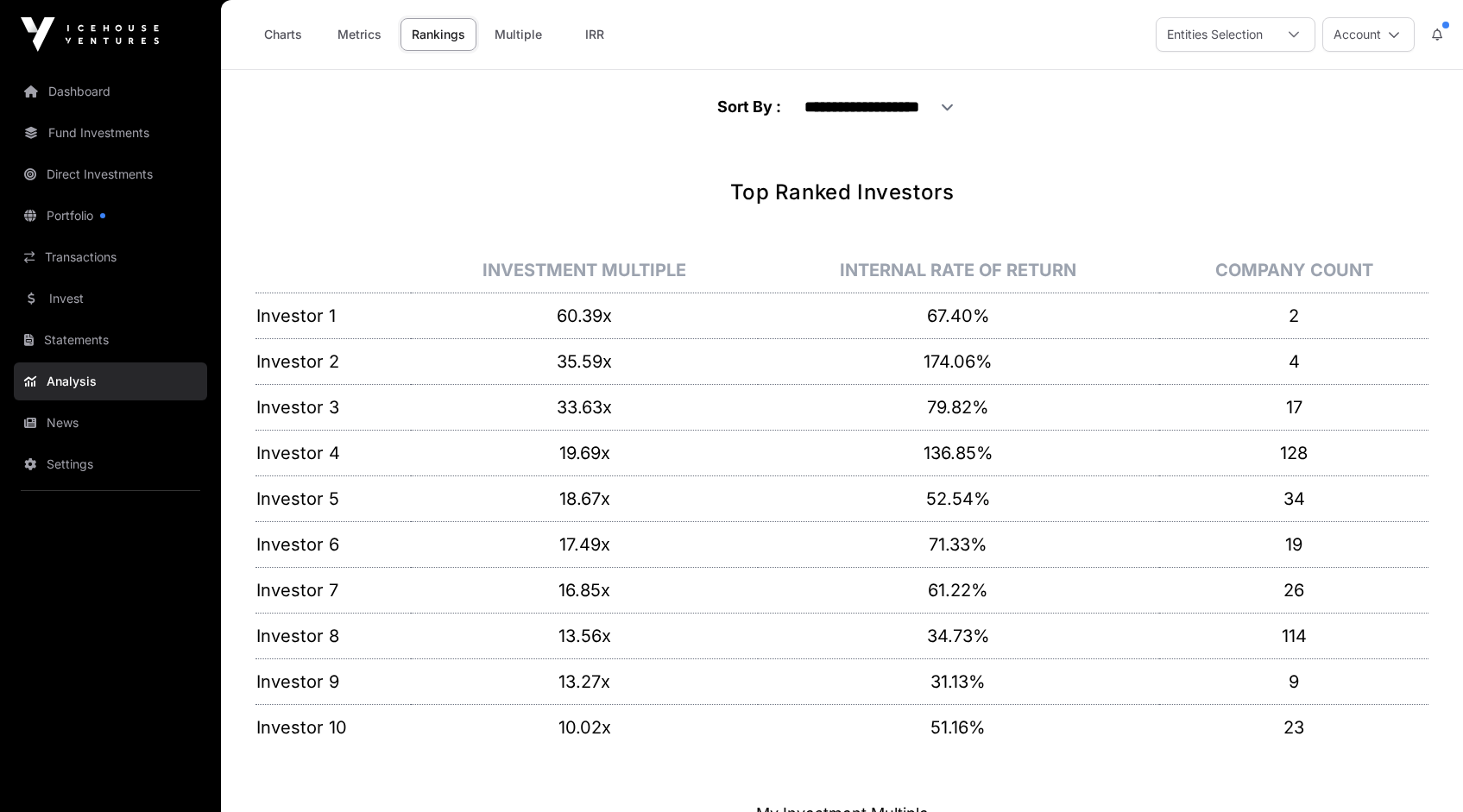
click at [438, 36] on link "Rankings" at bounding box center [438, 34] width 76 height 33
click at [357, 37] on link "Metrics" at bounding box center [359, 34] width 69 height 33
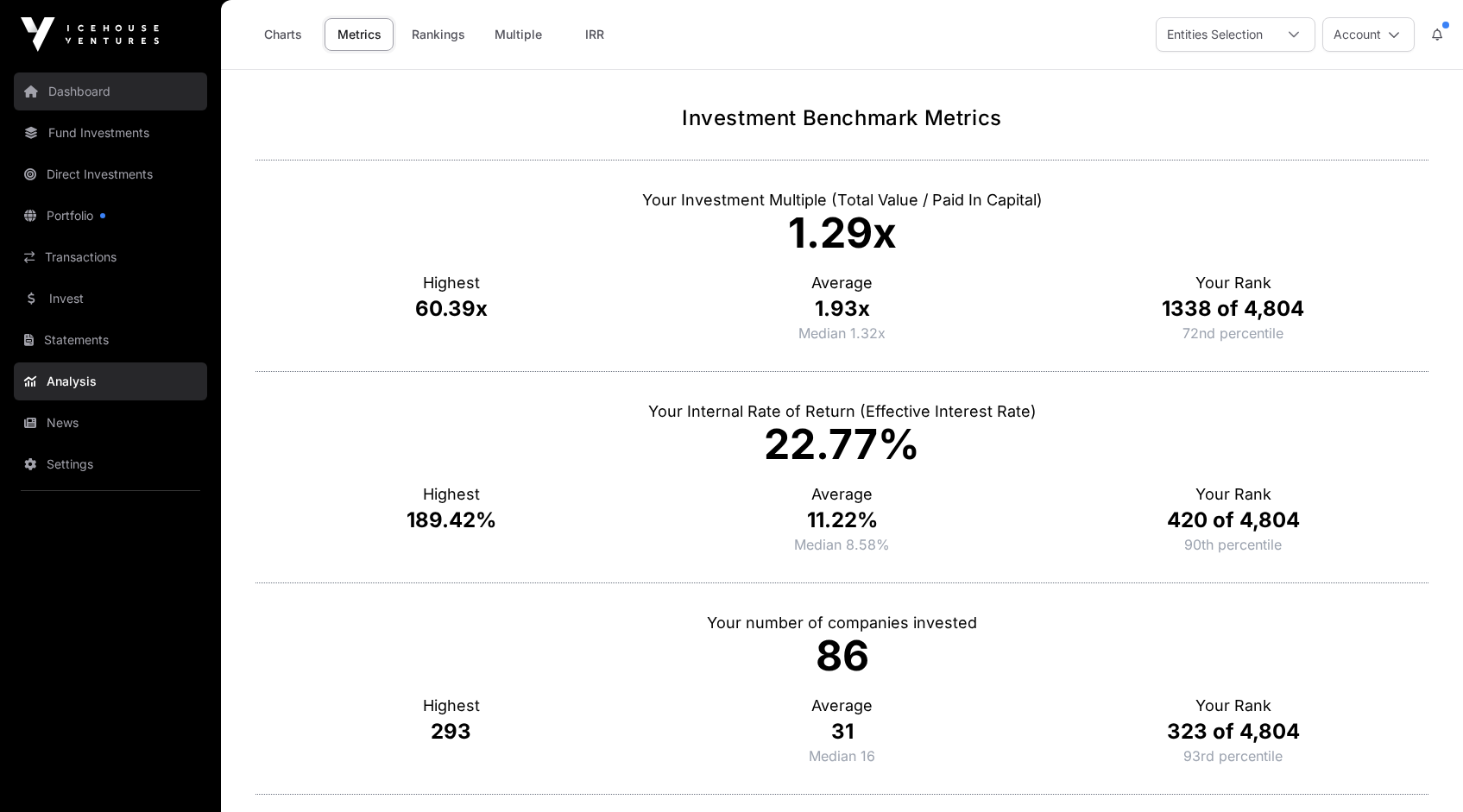
click at [83, 85] on link "Dashboard" at bounding box center [110, 91] width 194 height 38
